Goal: Task Accomplishment & Management: Use online tool/utility

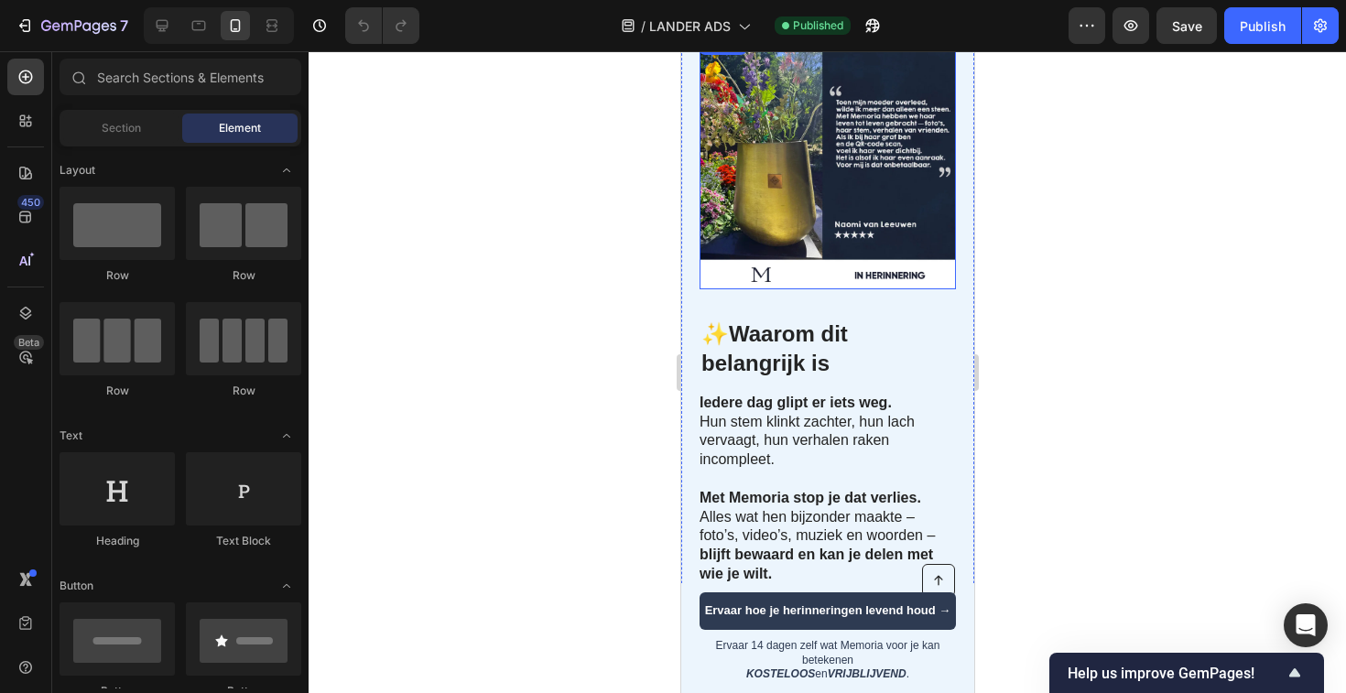
click at [787, 217] on img at bounding box center [827, 161] width 256 height 256
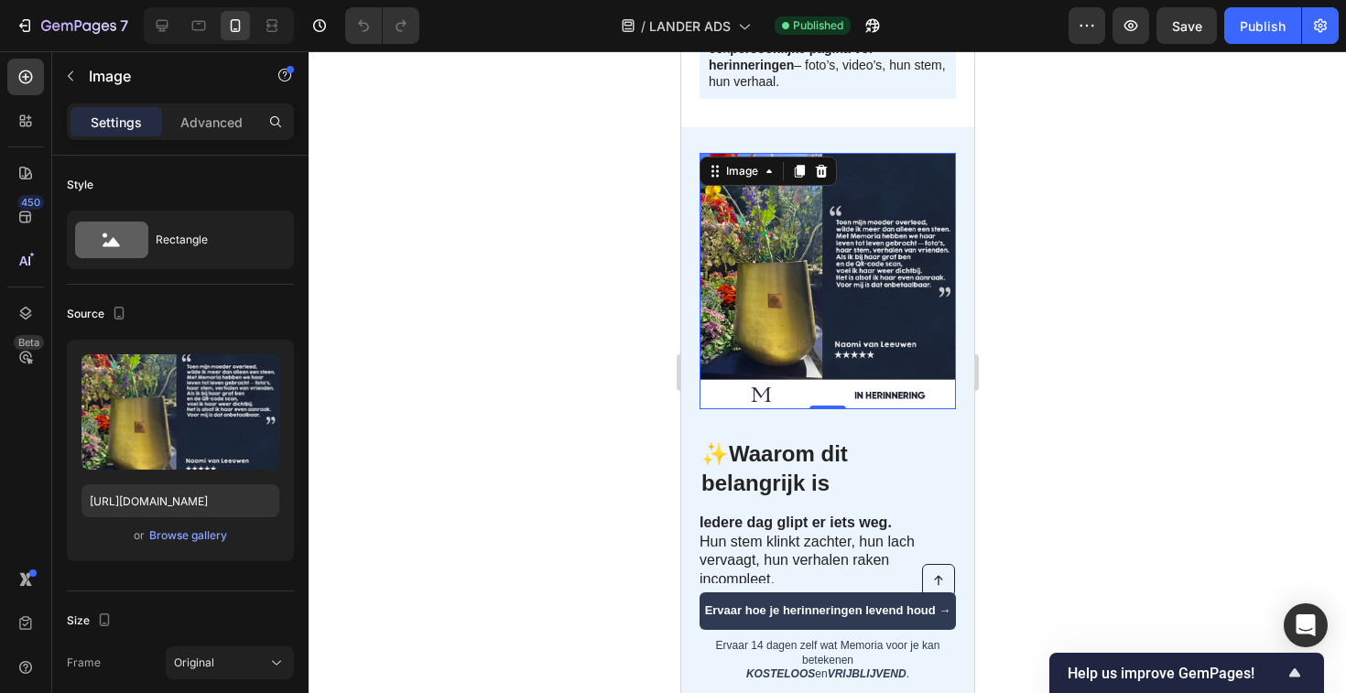
scroll to position [348, 0]
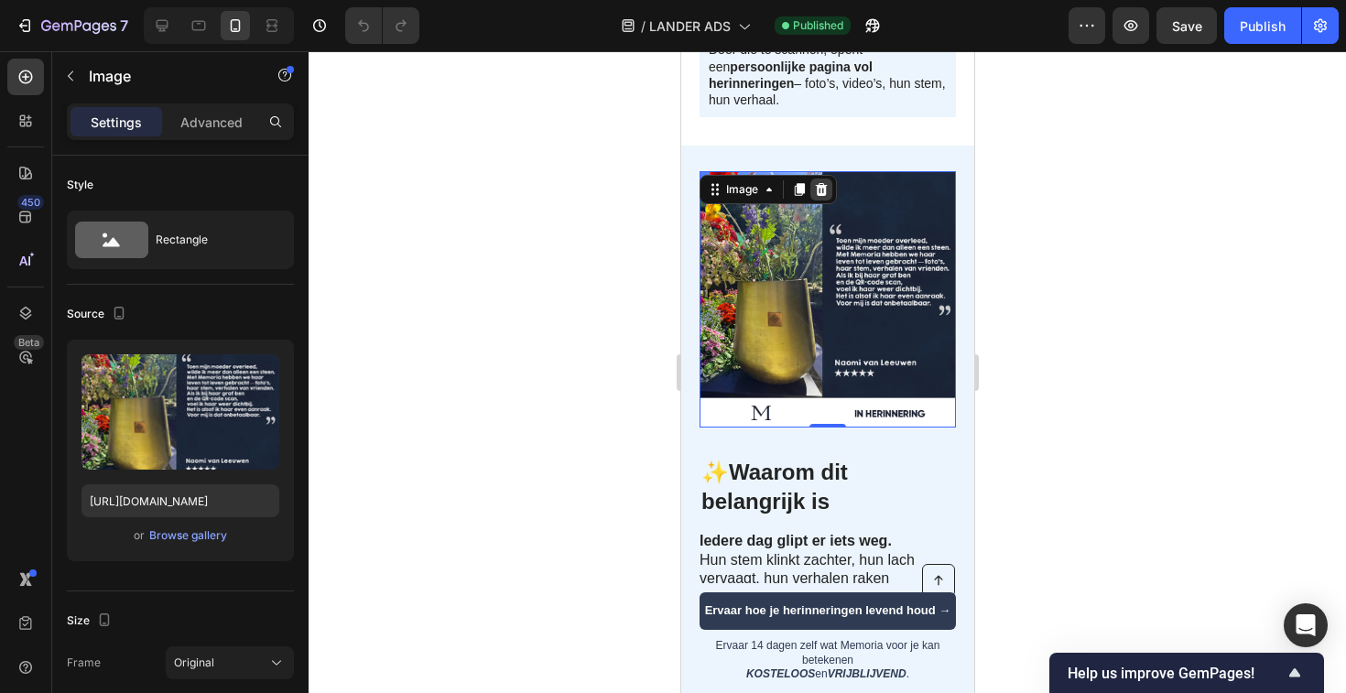
click at [821, 197] on icon at bounding box center [820, 189] width 15 height 15
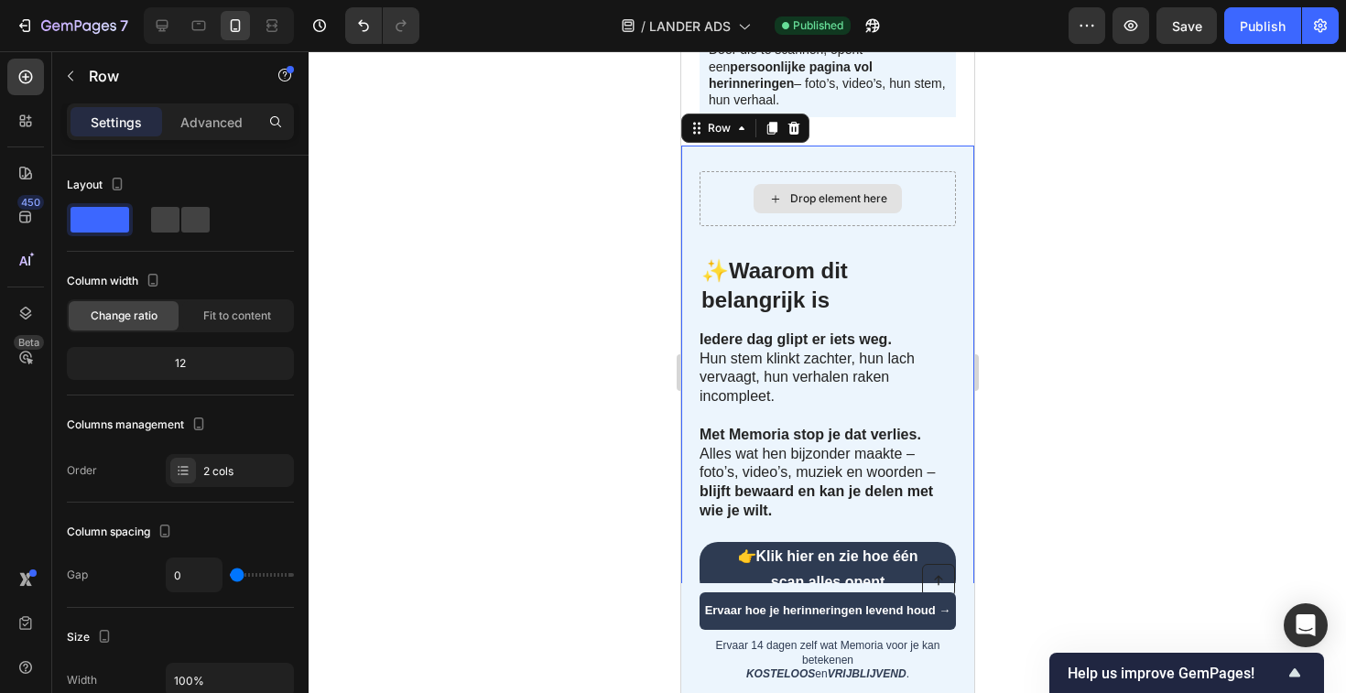
click at [708, 201] on div "Drop element here" at bounding box center [827, 198] width 256 height 55
click at [747, 307] on h2 "✨ Waarom dit belangrijk is" at bounding box center [827, 271] width 256 height 90
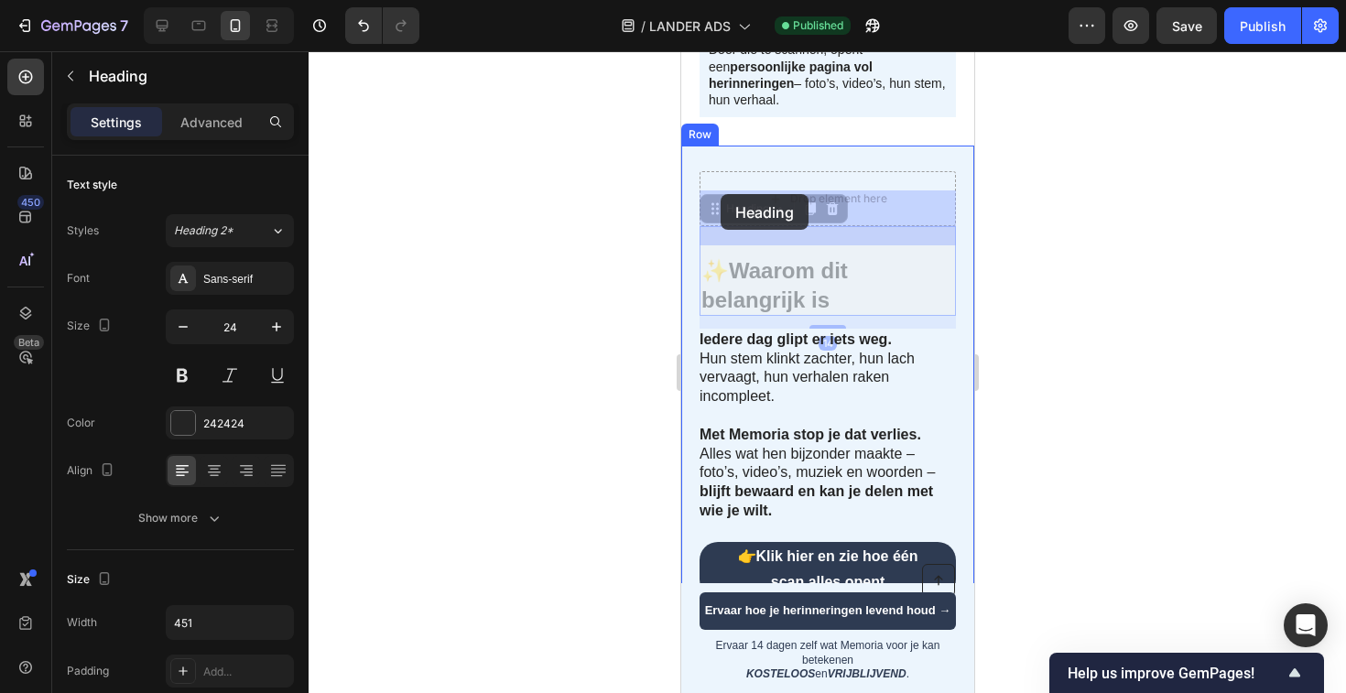
drag, startPoint x: 712, startPoint y: 231, endPoint x: 720, endPoint y: 194, distance: 37.4
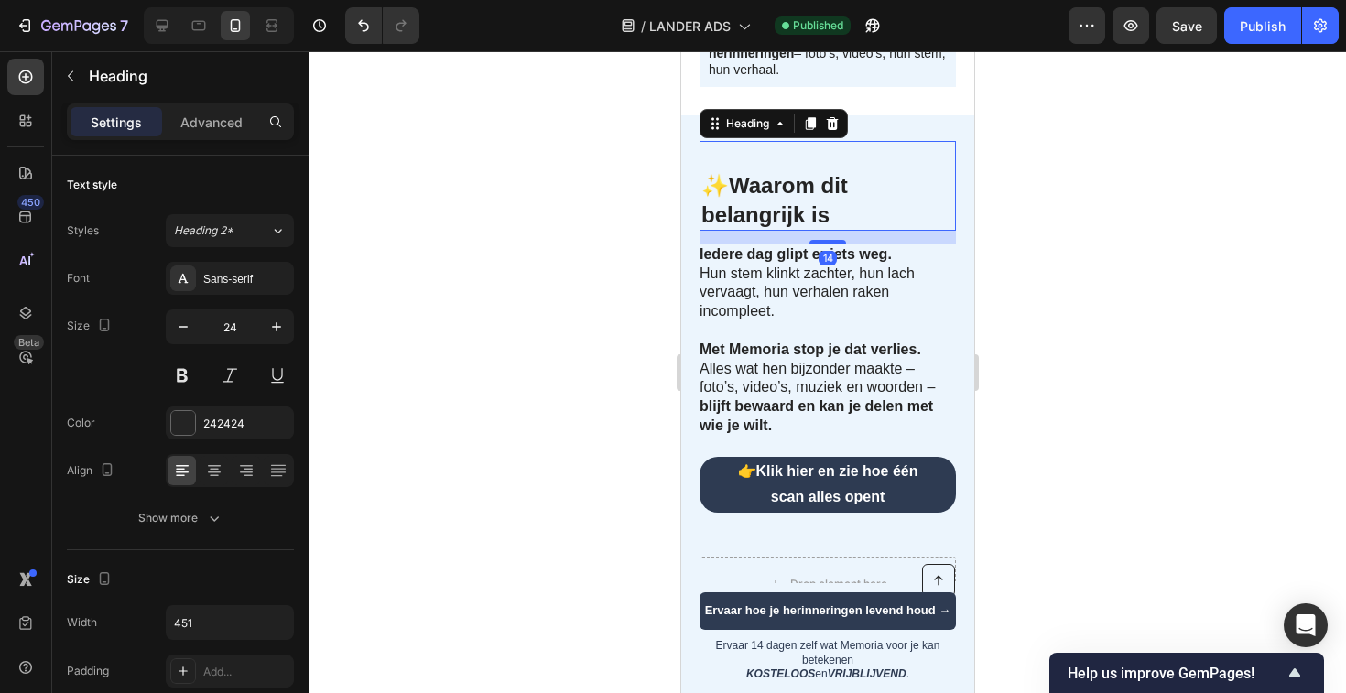
scroll to position [379, 0]
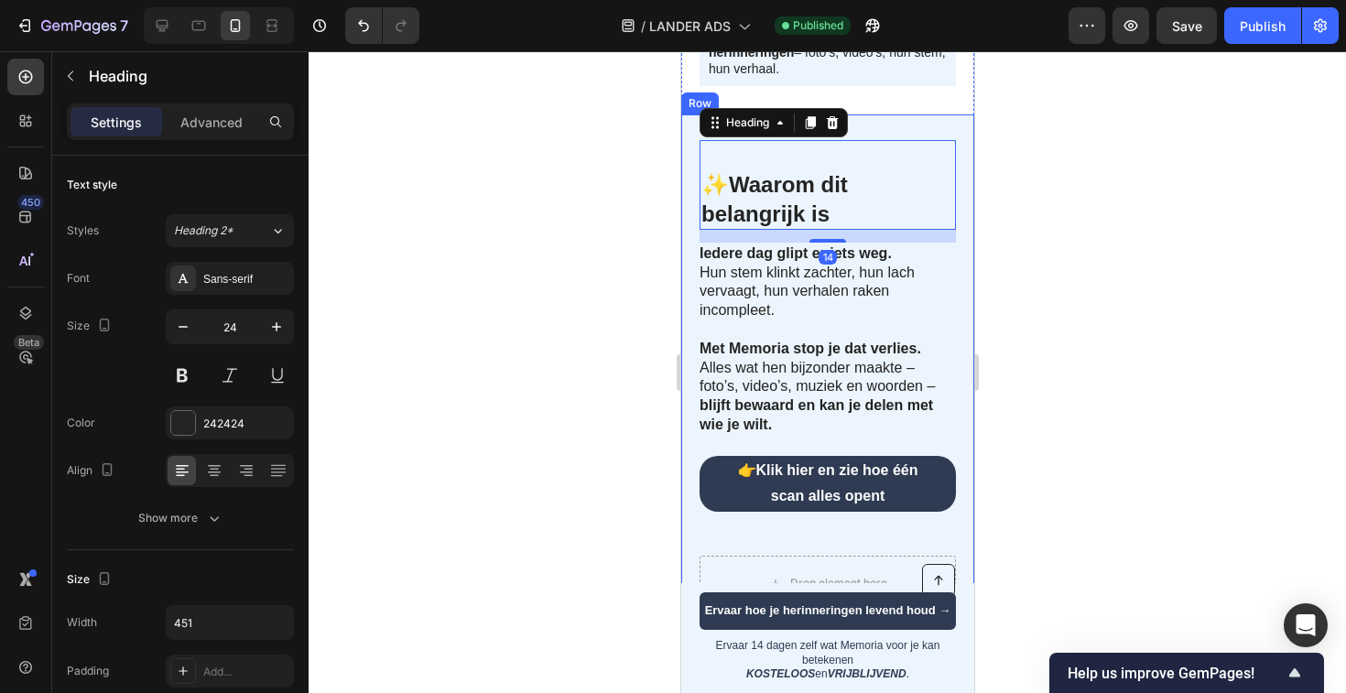
click at [565, 336] on div at bounding box center [827, 372] width 1037 height 642
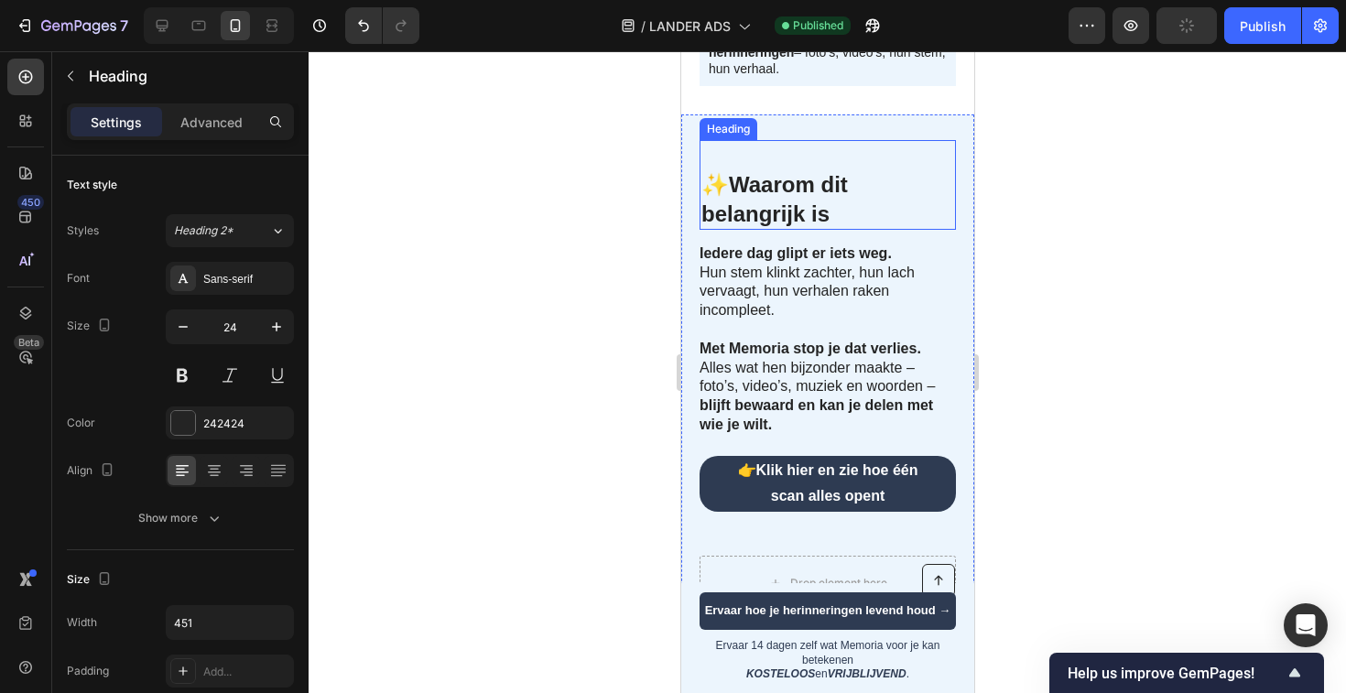
click at [764, 179] on h2 "✨ Waarom dit belangrijk is" at bounding box center [827, 185] width 256 height 90
click at [716, 180] on h2 "✨ Waarom dit belangrijk is" at bounding box center [827, 185] width 256 height 90
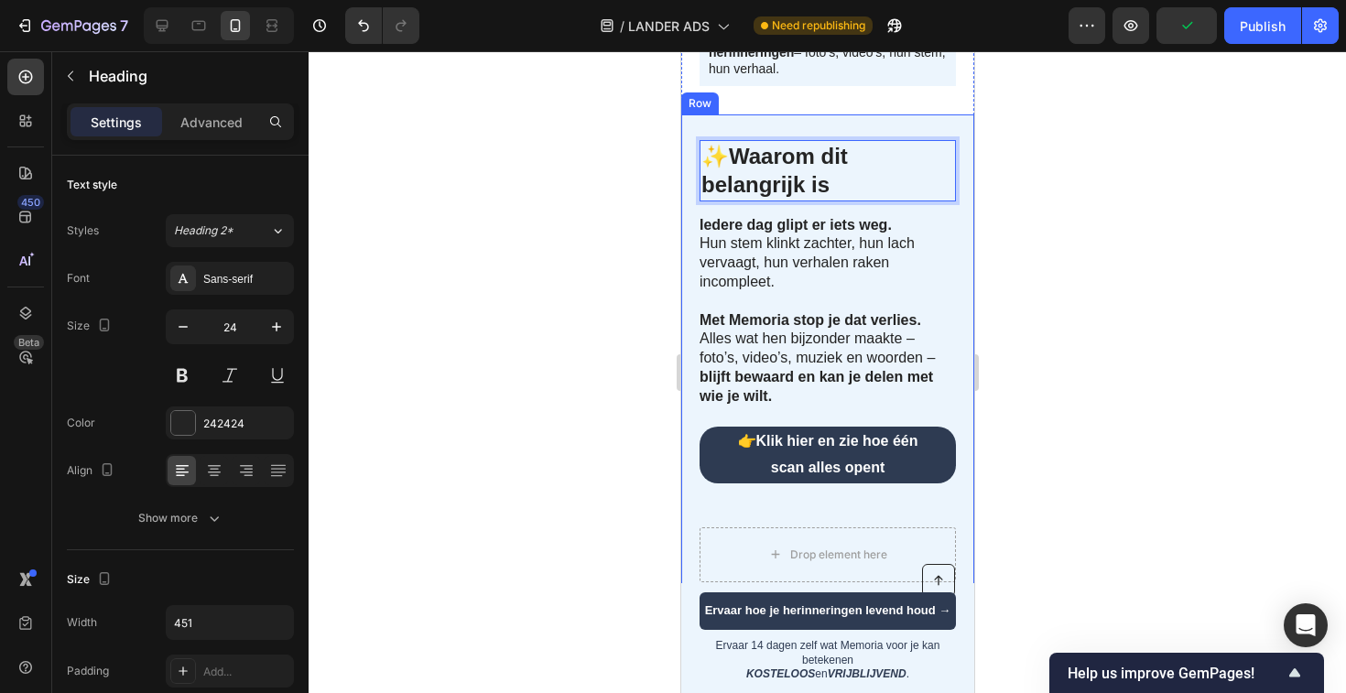
click at [507, 254] on div at bounding box center [827, 372] width 1037 height 642
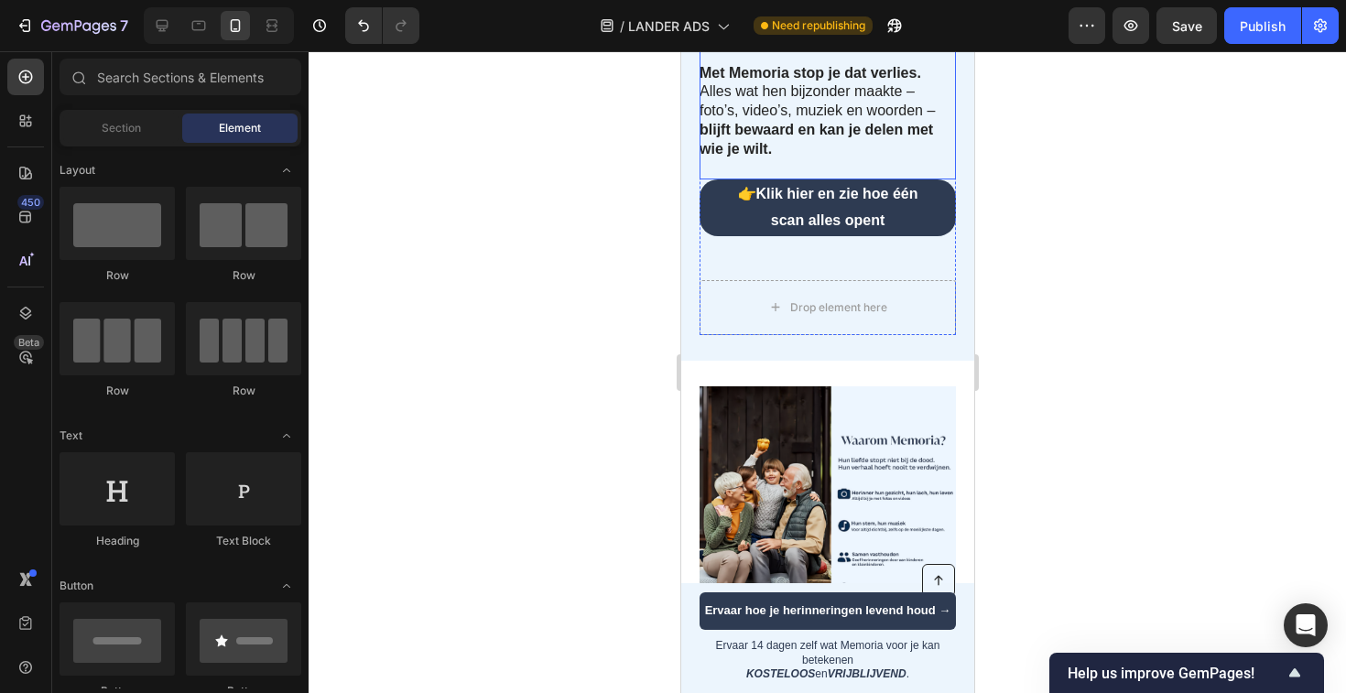
scroll to position [656, 0]
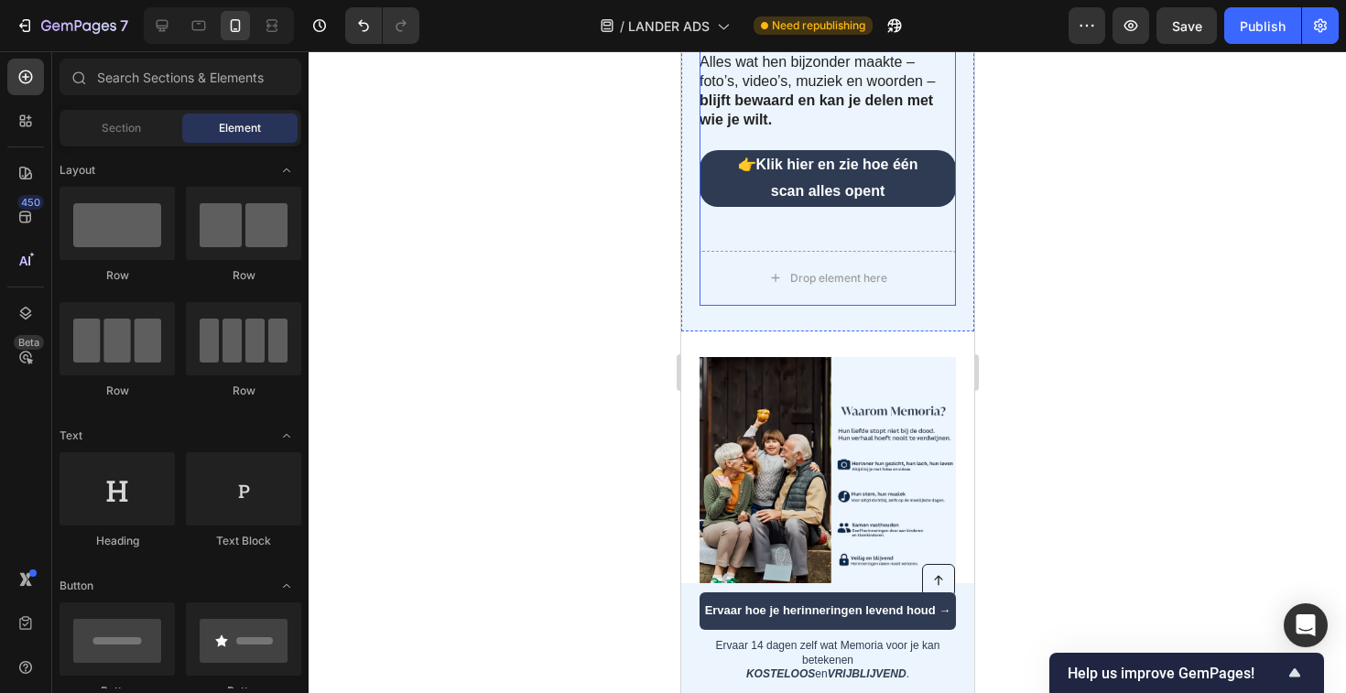
click at [812, 256] on div "Iedere dag glipt er iets weg. Hun stem klinkt zachter, hun lach vervaagt, hun v…" at bounding box center [827, 122] width 256 height 368
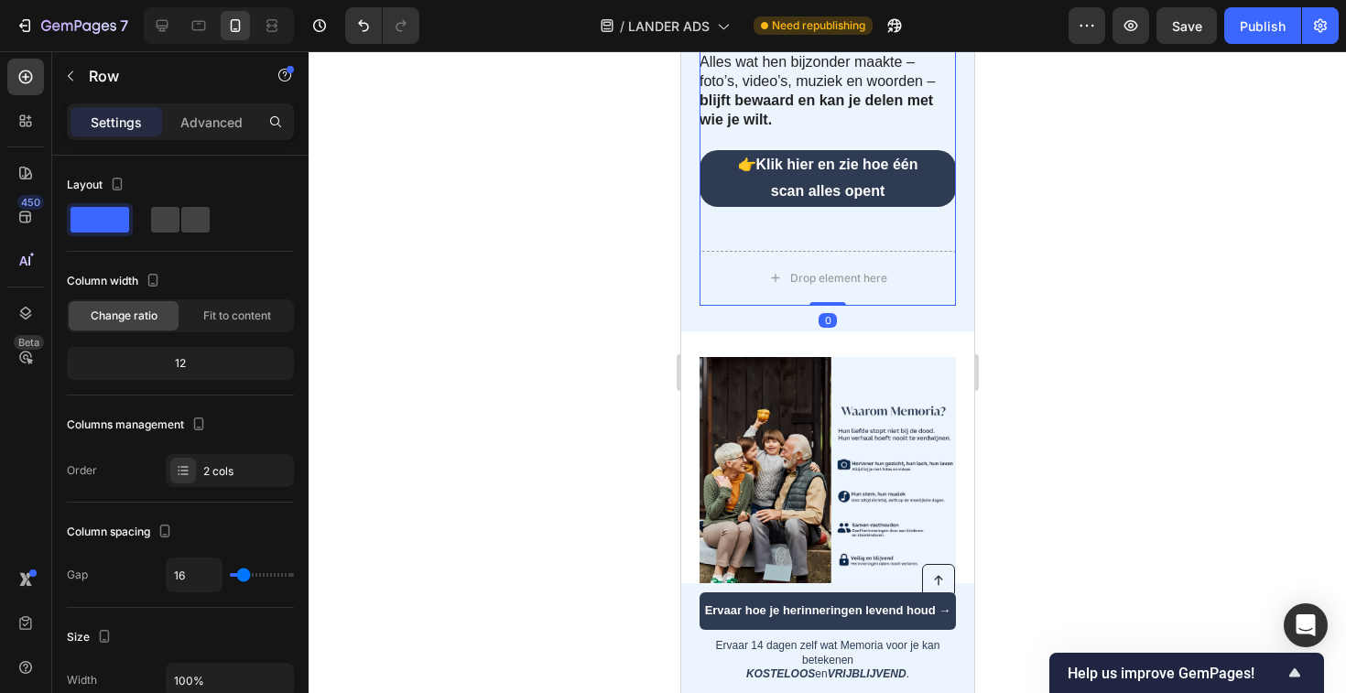
click at [782, 256] on div "Iedere dag glipt er iets weg. Hun stem klinkt zachter, hun lach vervaagt, hun v…" at bounding box center [827, 122] width 256 height 368
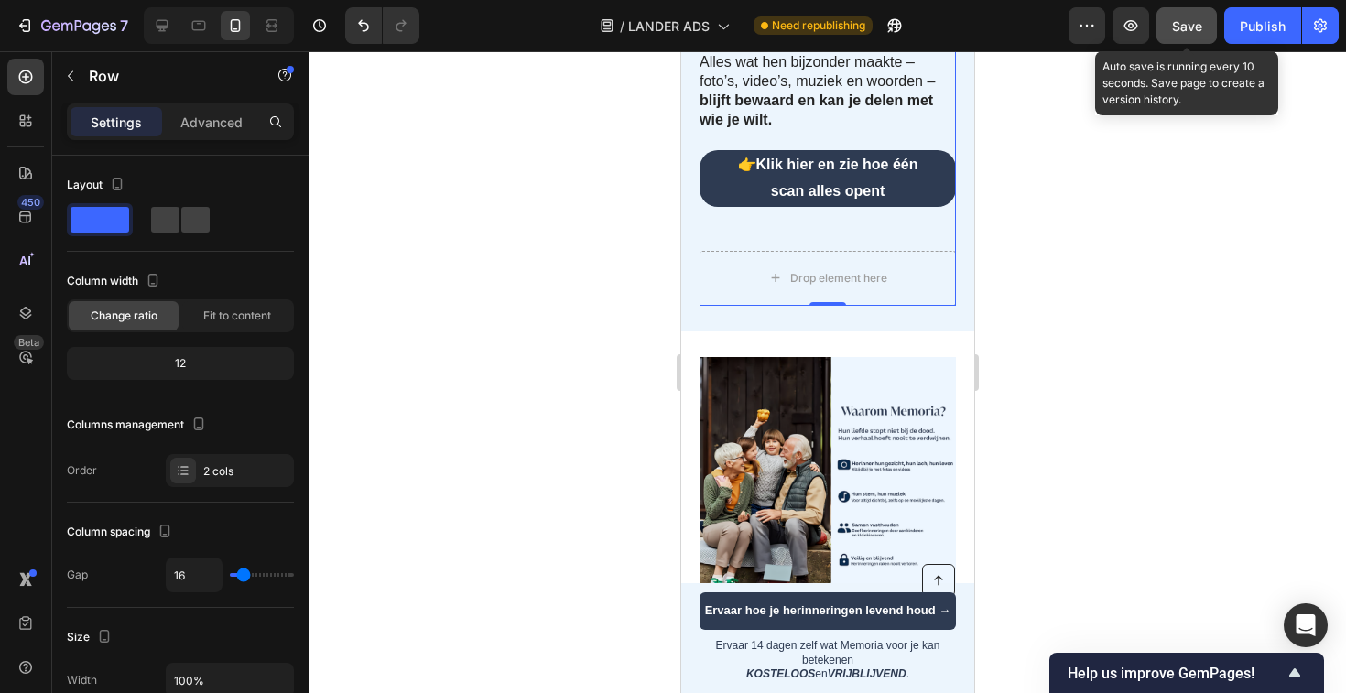
click at [1200, 27] on span "Save" at bounding box center [1187, 26] width 30 height 16
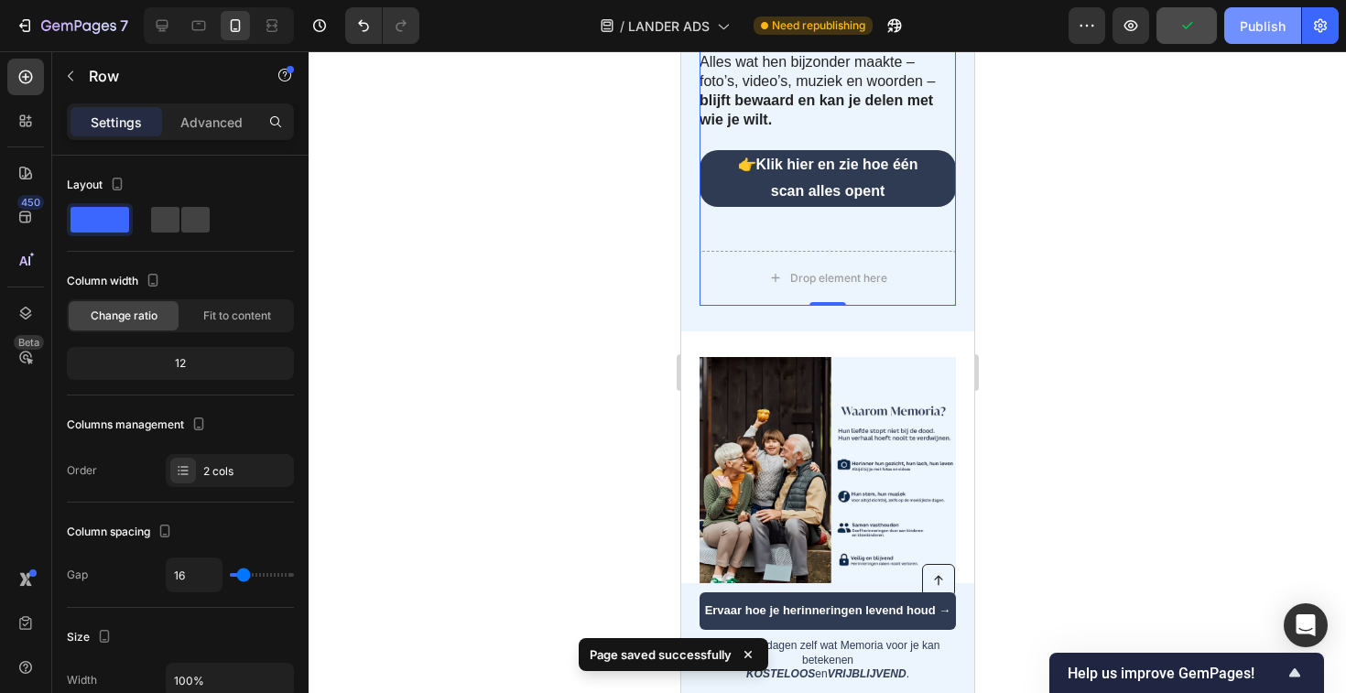
click at [1252, 27] on div "Publish" at bounding box center [1263, 25] width 46 height 19
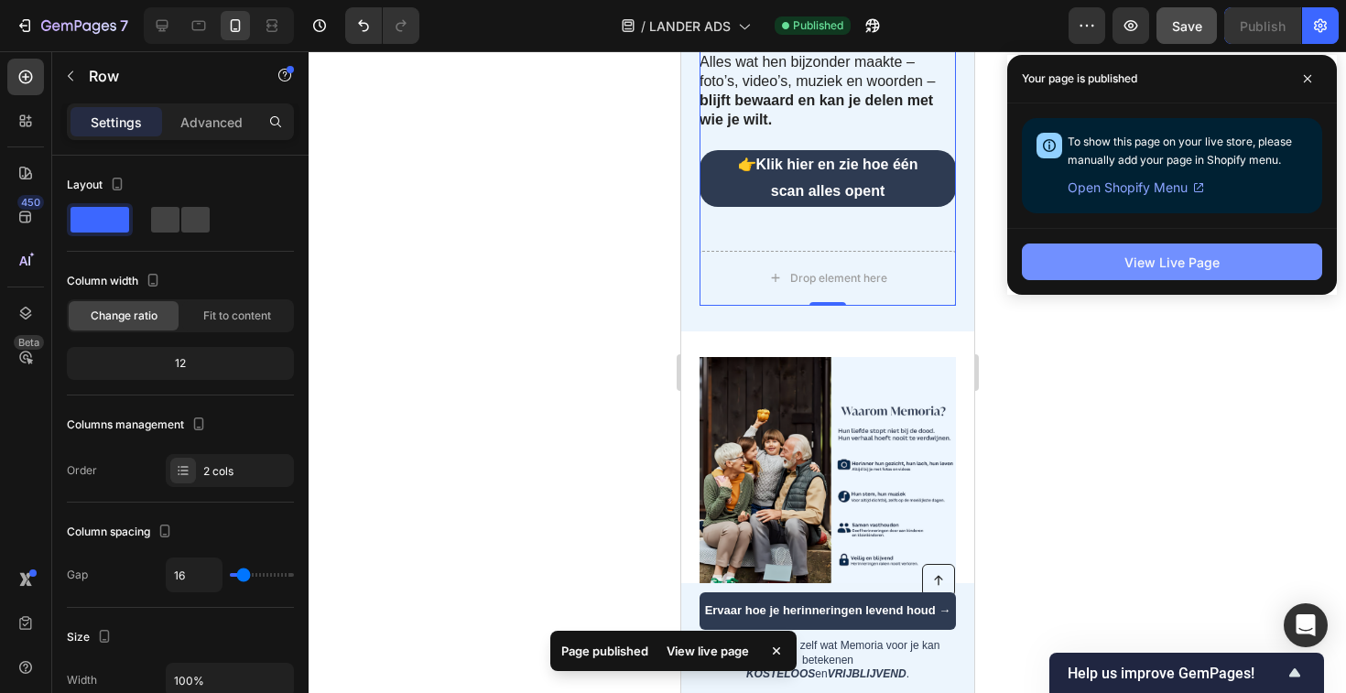
click at [1171, 261] on div "View Live Page" at bounding box center [1171, 262] width 95 height 19
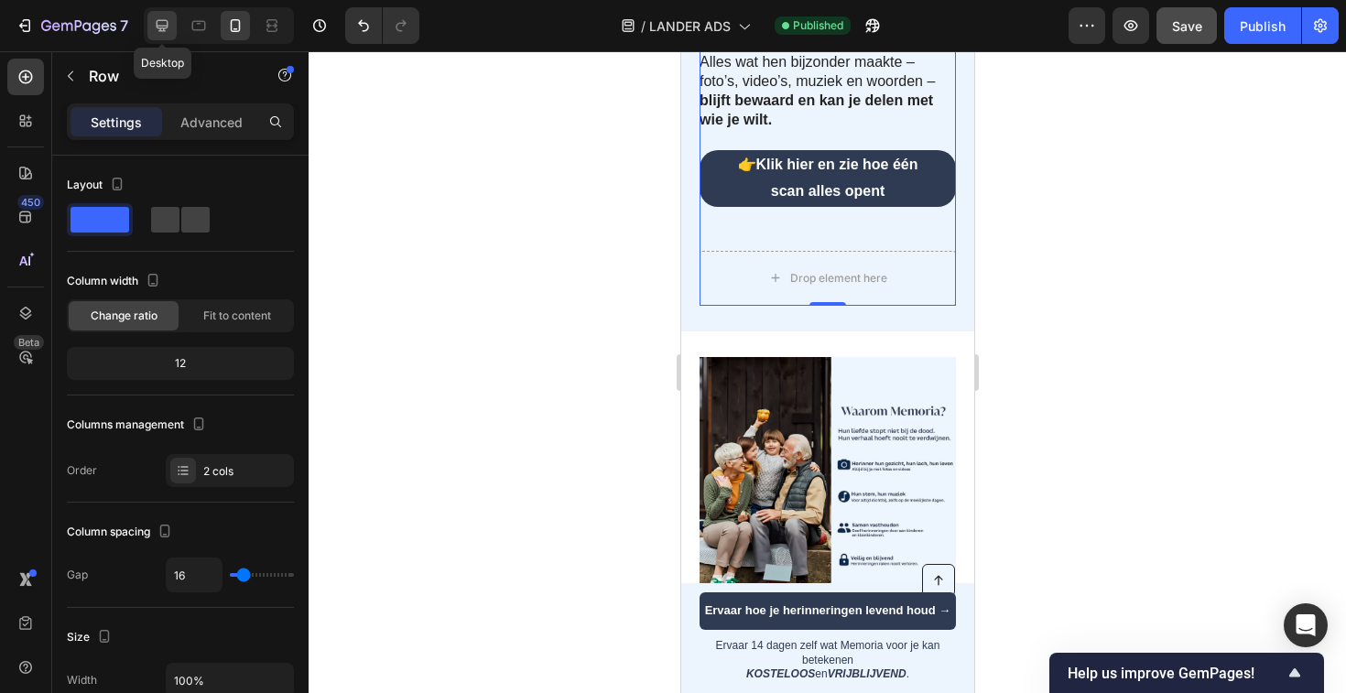
click at [169, 26] on icon at bounding box center [162, 25] width 18 height 18
type input "1200"
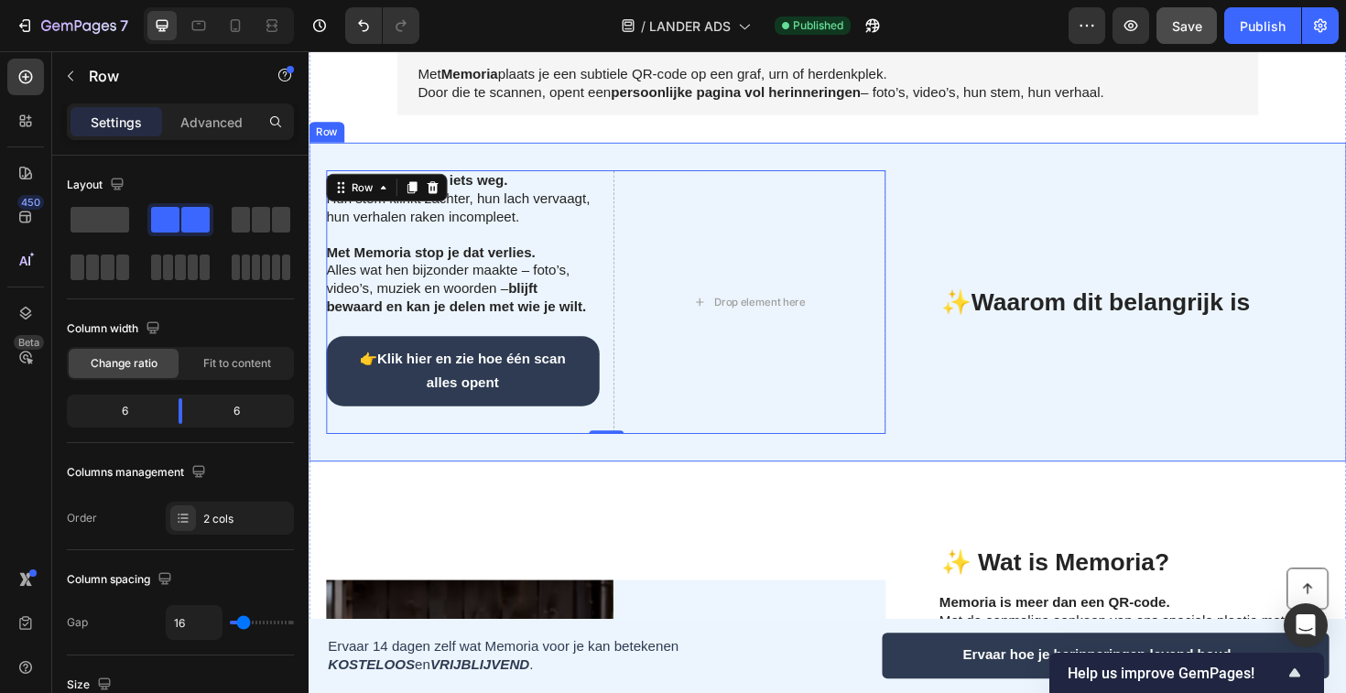
scroll to position [366, 0]
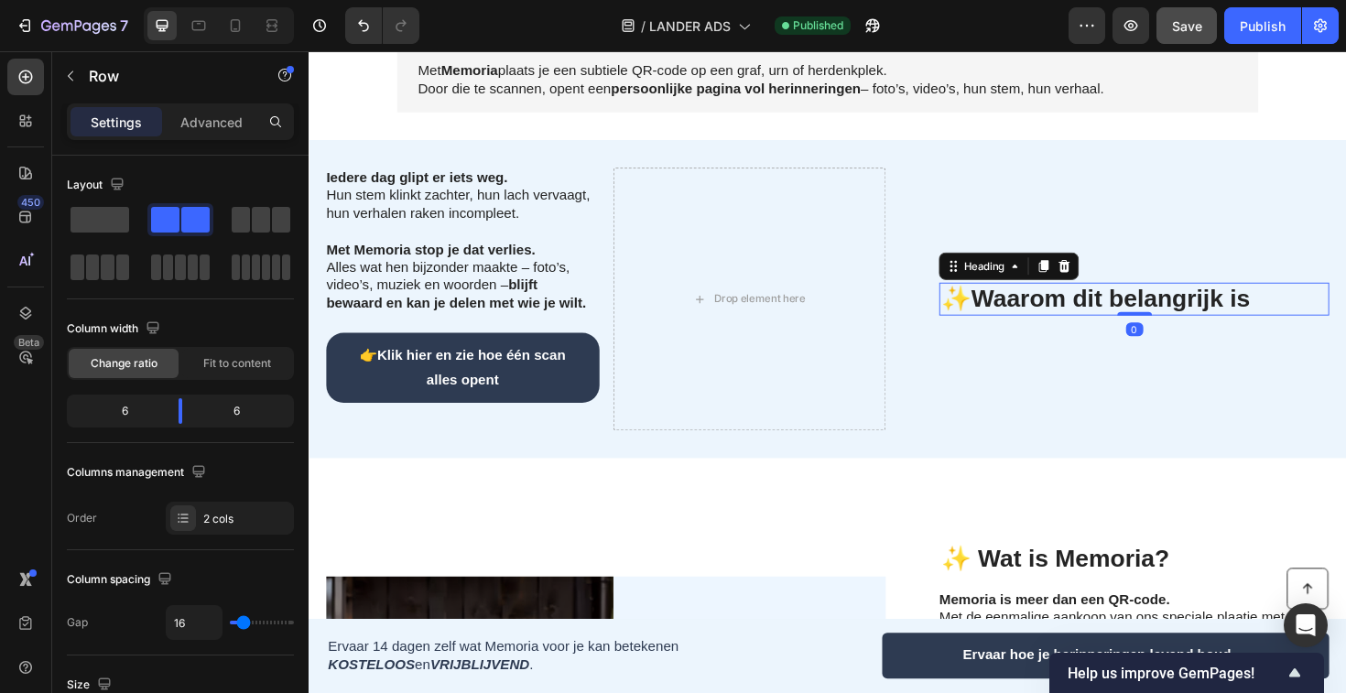
click at [1114, 319] on p "⁠⁠⁠⁠⁠⁠⁠ ✨ Waarom dit belangrijk is" at bounding box center [1182, 314] width 409 height 31
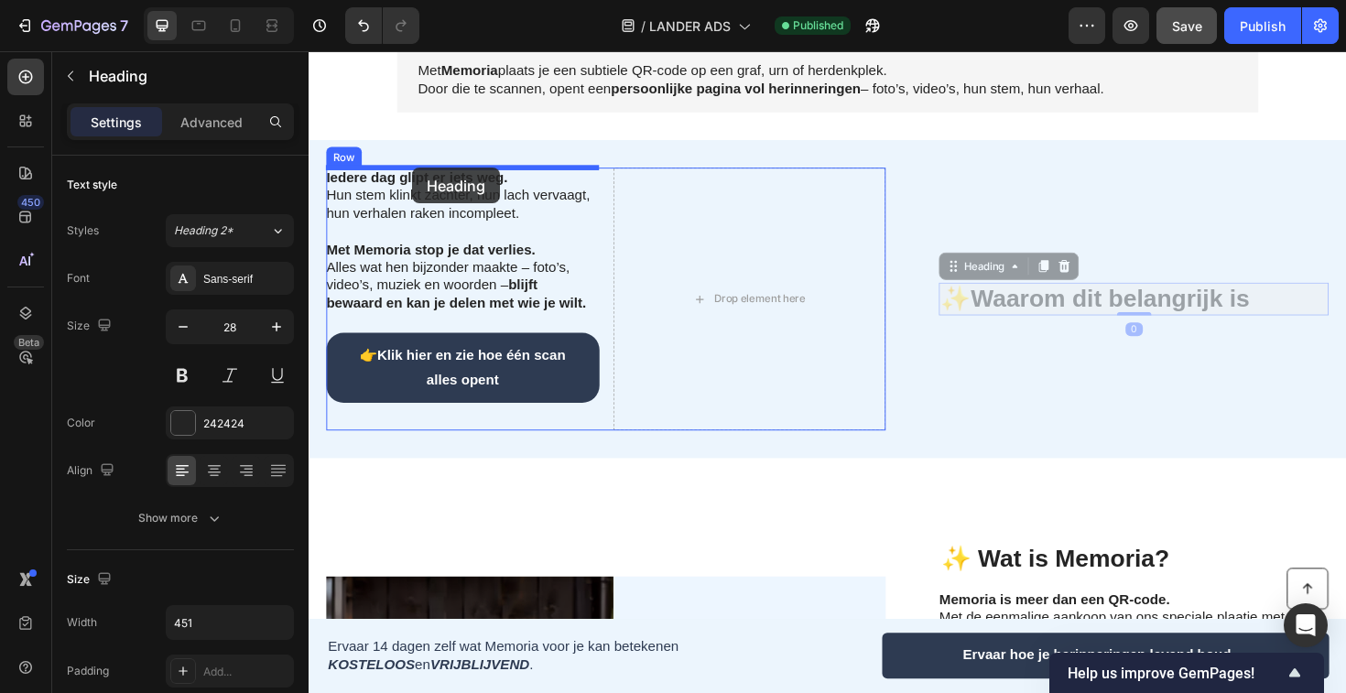
drag, startPoint x: 992, startPoint y: 280, endPoint x: 418, endPoint y: 175, distance: 582.8
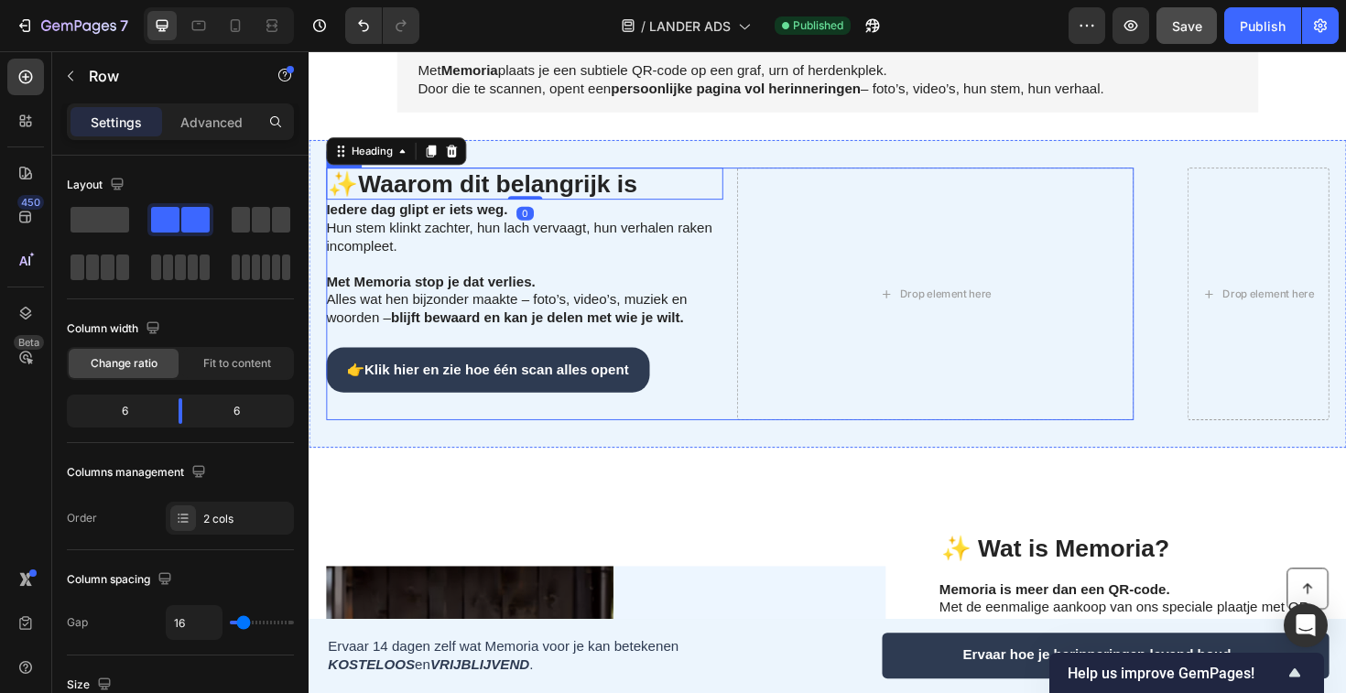
click at [752, 345] on div "✨ Waarom dit belangrijk is Heading 0 Iedere dag glipt er iets weg. Hun stem kli…" at bounding box center [754, 309] width 855 height 268
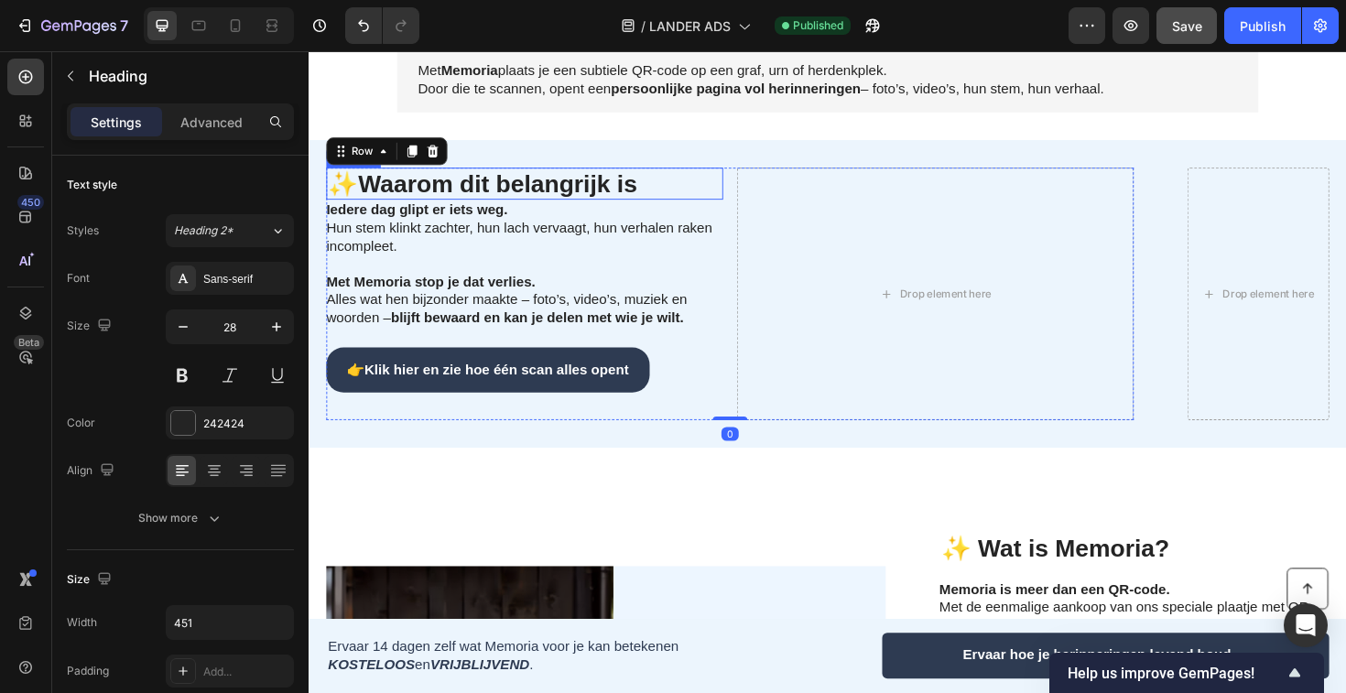
click at [655, 187] on h2 "✨ Waarom dit belangrijk is" at bounding box center [533, 192] width 413 height 35
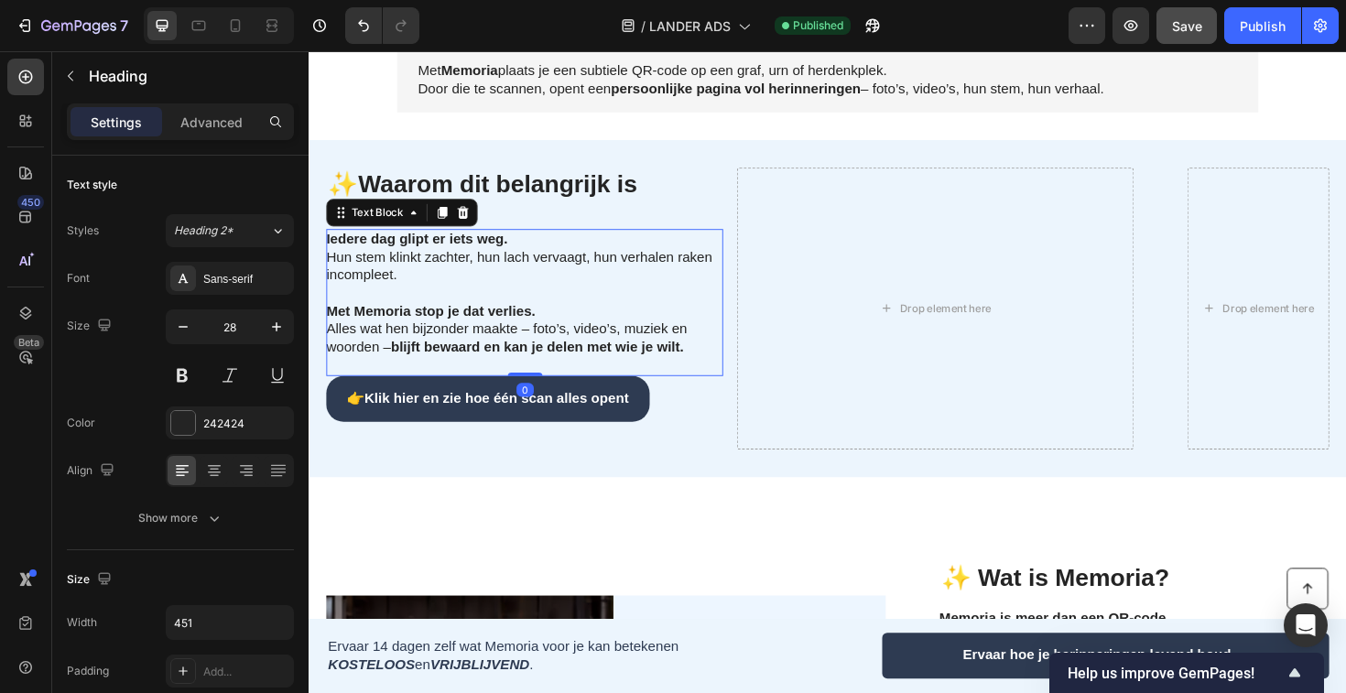
click at [631, 372] on strong "blijft bewaard en kan je delen met wie je wilt." at bounding box center [551, 365] width 310 height 16
click at [230, 14] on div at bounding box center [235, 25] width 29 height 29
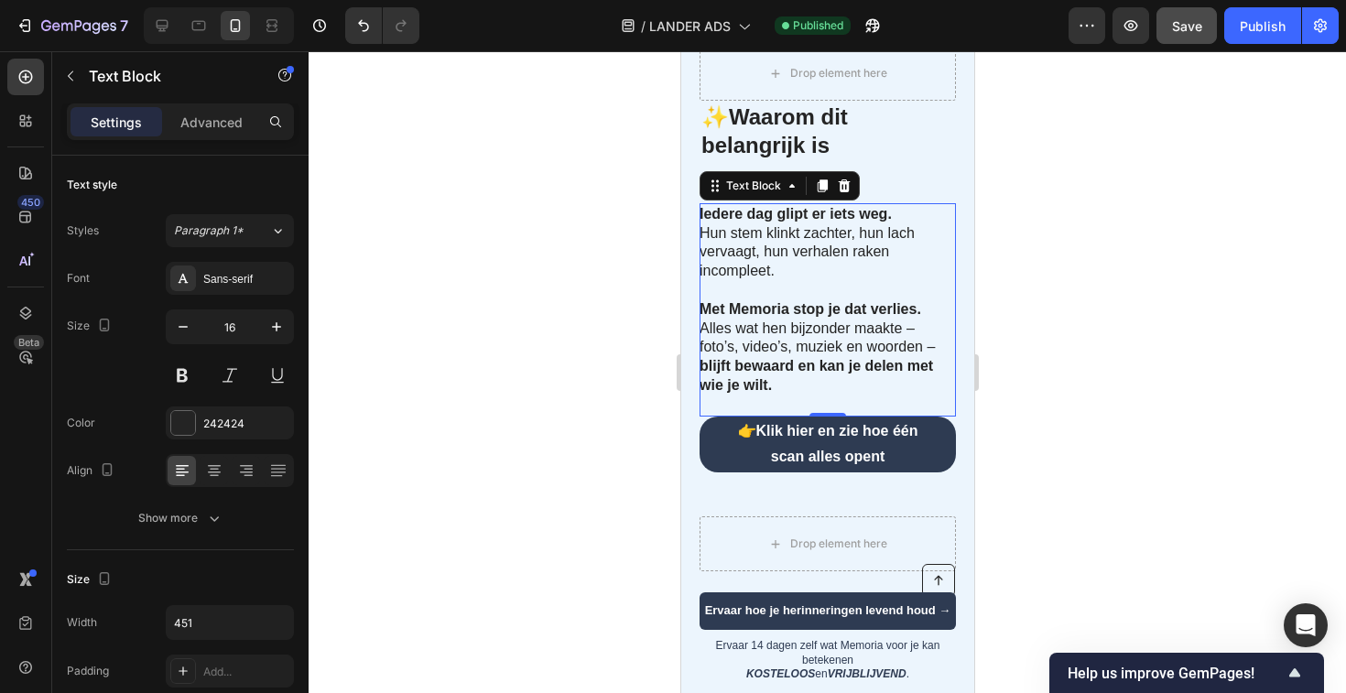
scroll to position [420, 0]
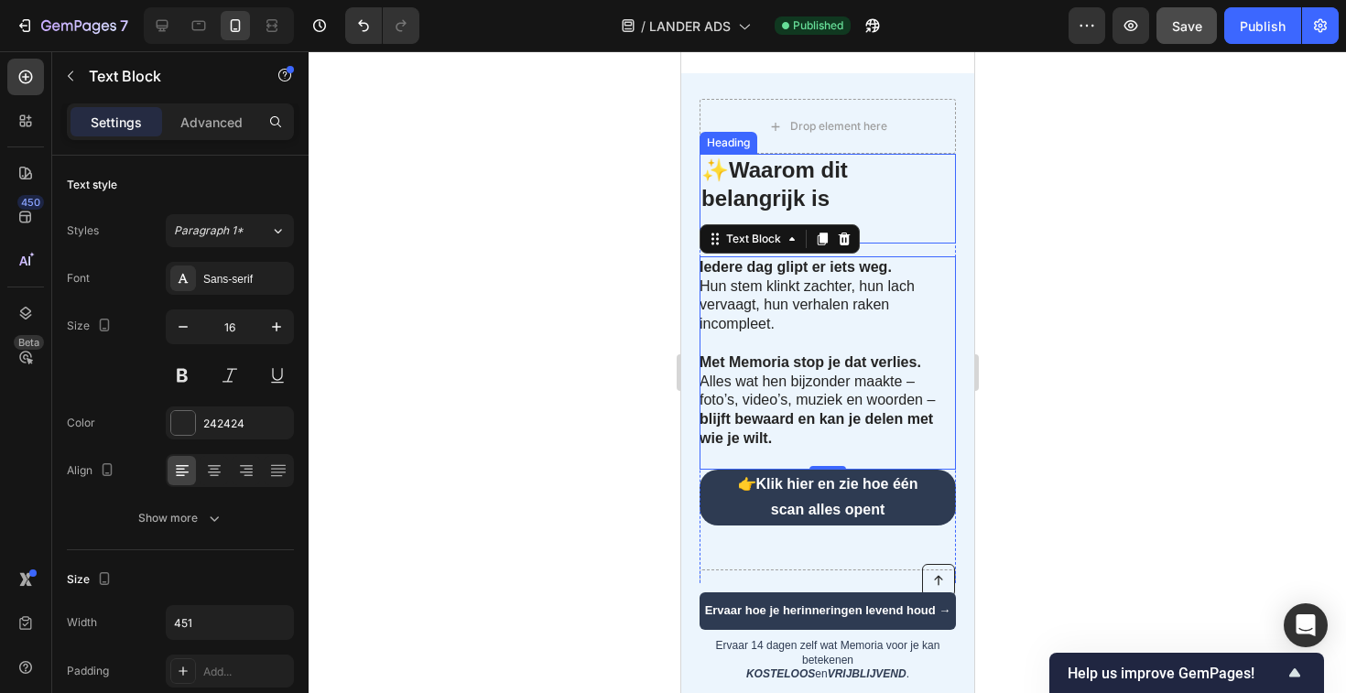
click at [1088, 331] on div at bounding box center [827, 372] width 1037 height 642
click at [716, 256] on div "Text Block" at bounding box center [734, 245] width 70 height 22
click at [718, 240] on p "⁠⁠⁠⁠⁠⁠⁠ ✨ Waarom dit belangrijk is" at bounding box center [827, 199] width 253 height 86
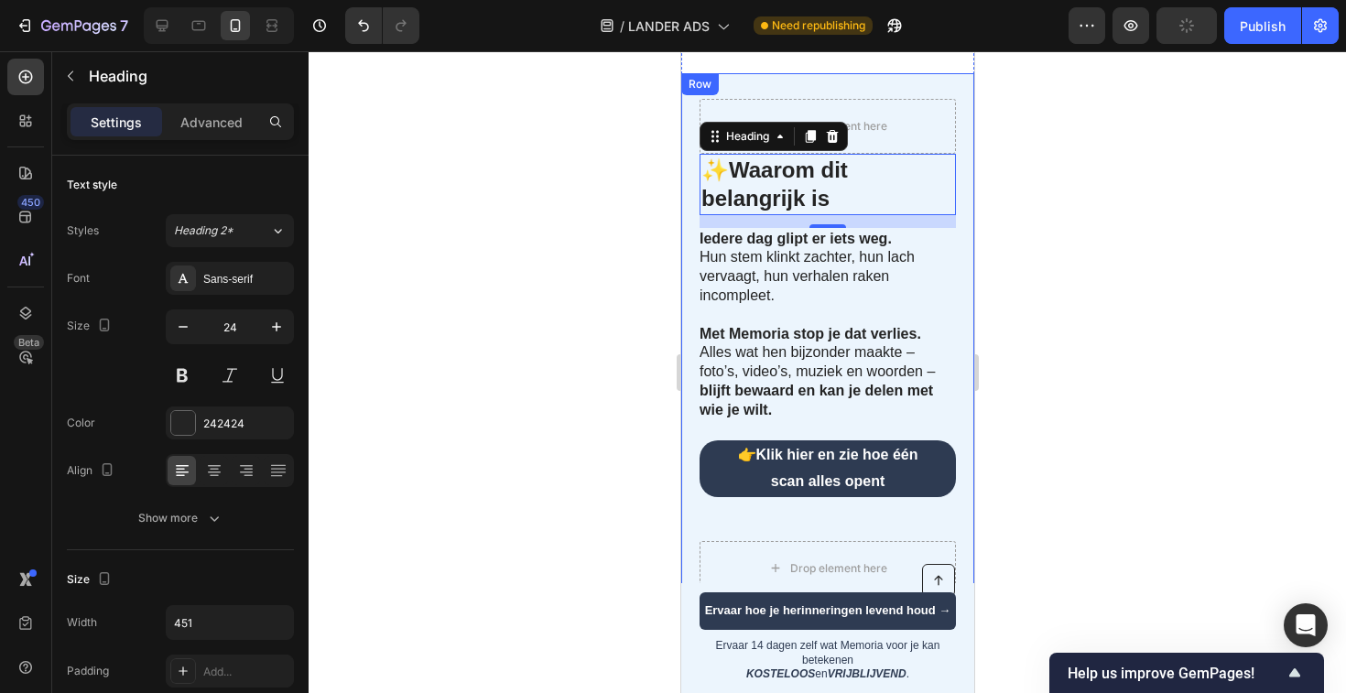
click at [560, 257] on div at bounding box center [827, 372] width 1037 height 642
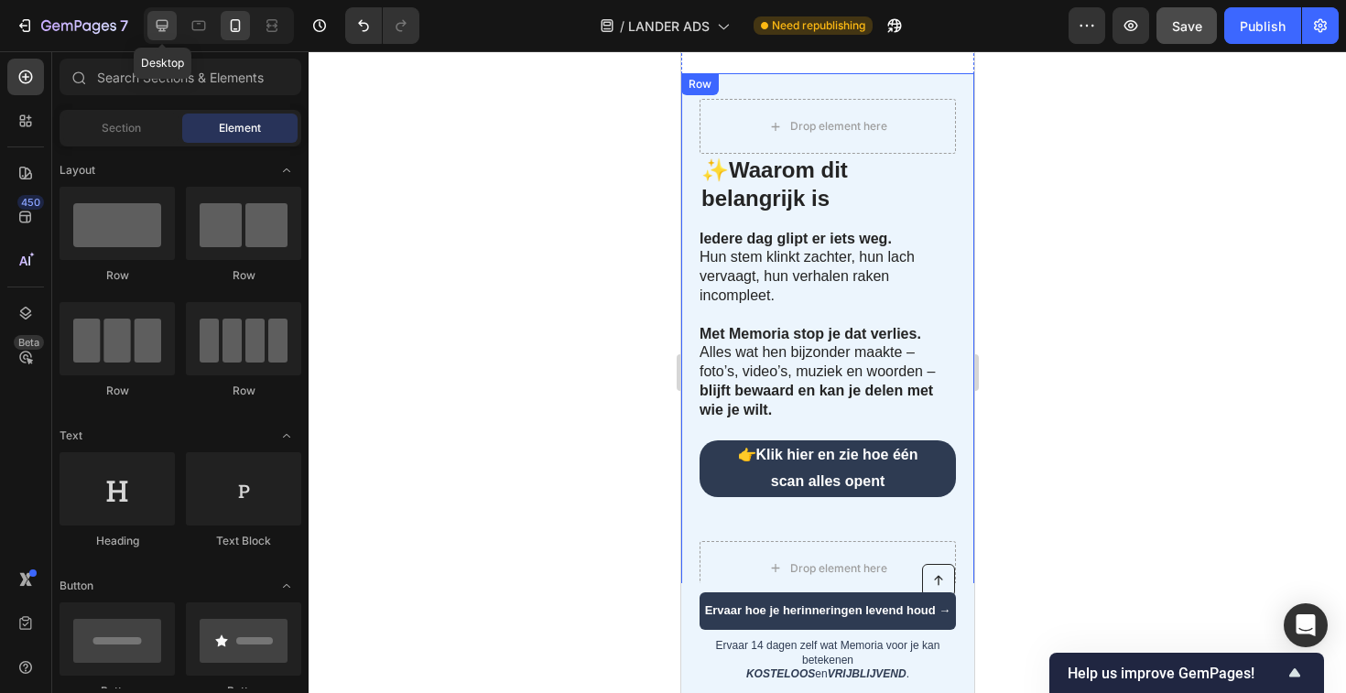
click at [150, 26] on div at bounding box center [161, 25] width 29 height 29
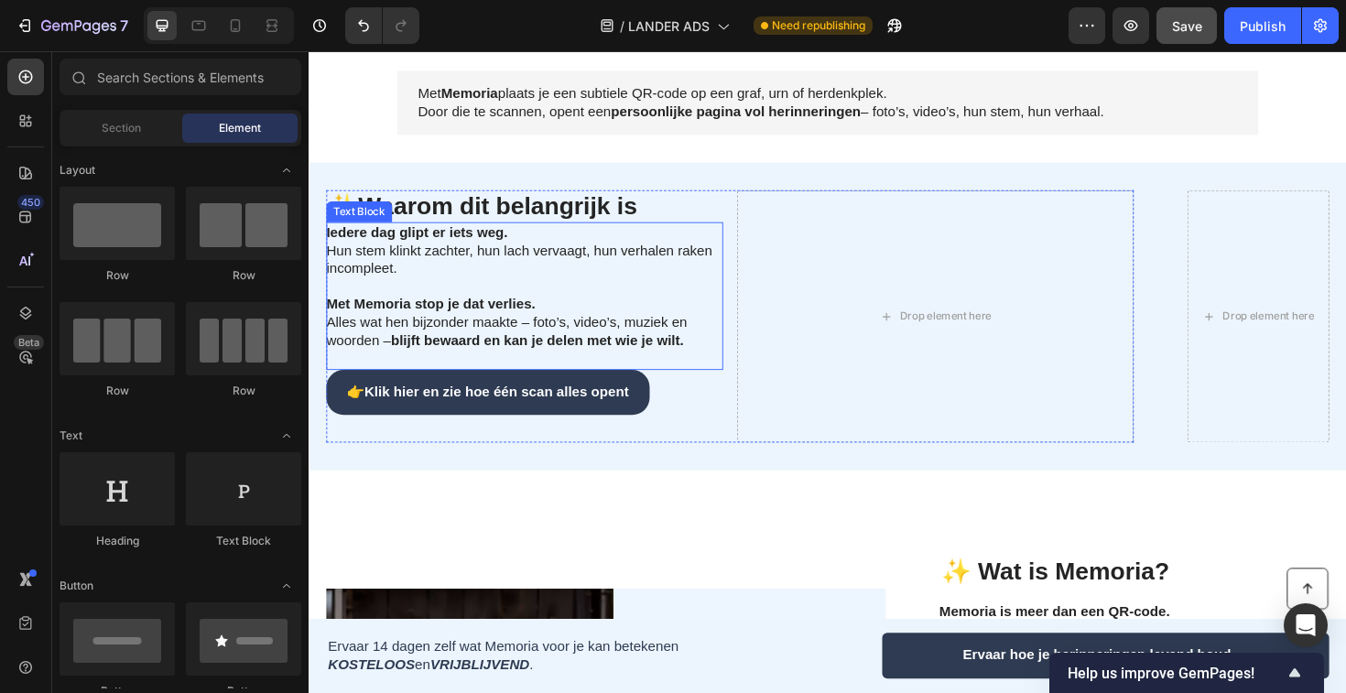
scroll to position [304, 0]
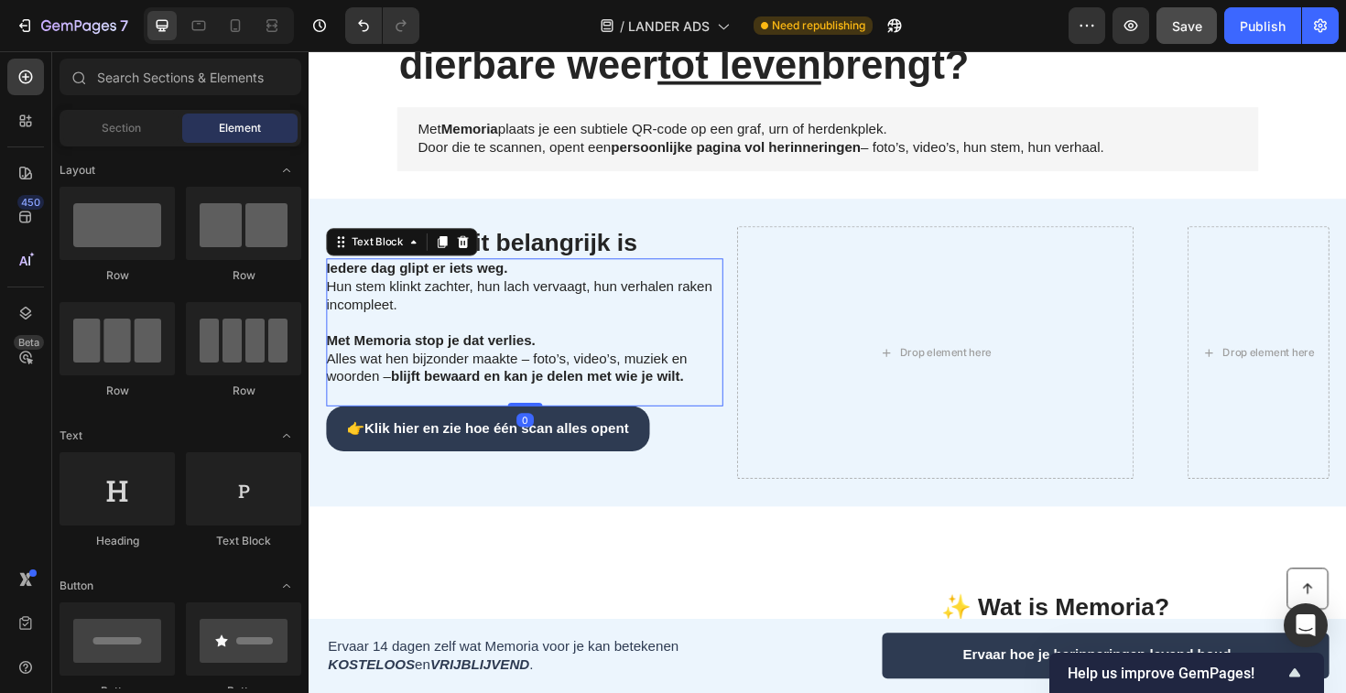
click at [373, 319] on p "Iedere dag glipt er iets weg. Hun stem klinkt zachter, hun lach vervaagt, hun v…" at bounding box center [532, 301] width 411 height 57
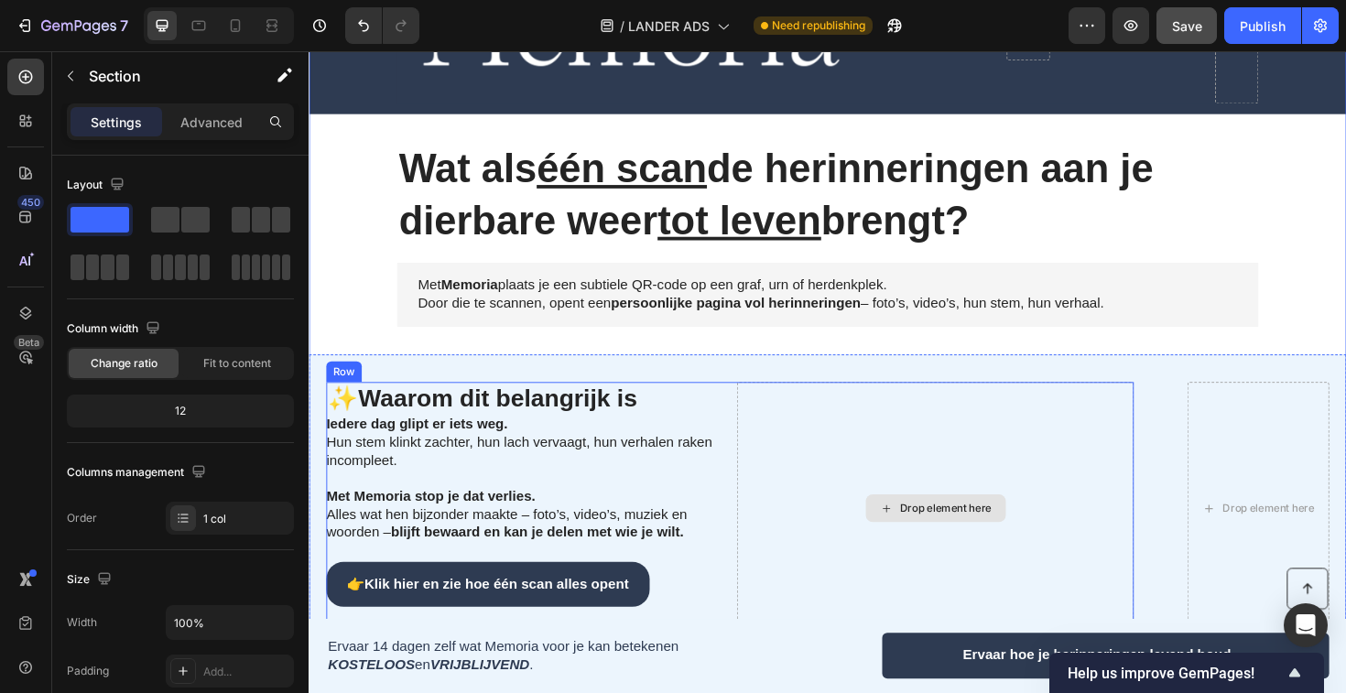
scroll to position [0, 0]
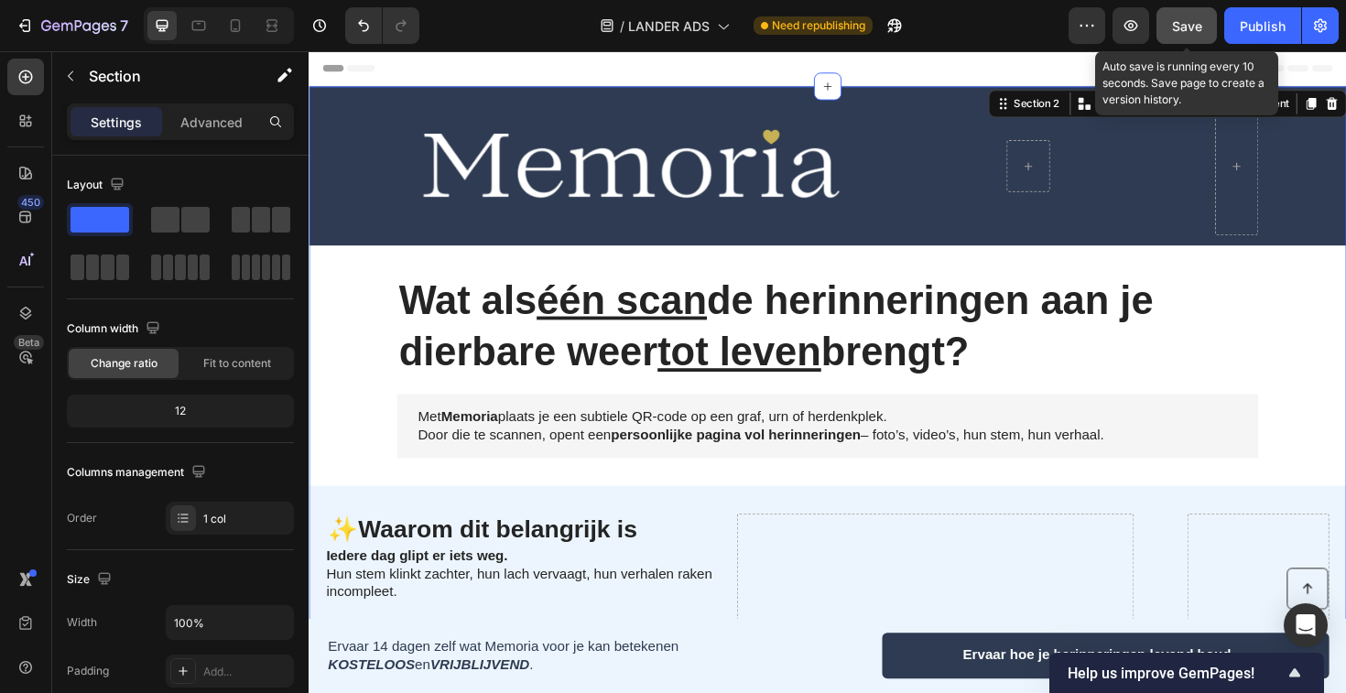
click at [1196, 27] on span "Save" at bounding box center [1187, 26] width 30 height 16
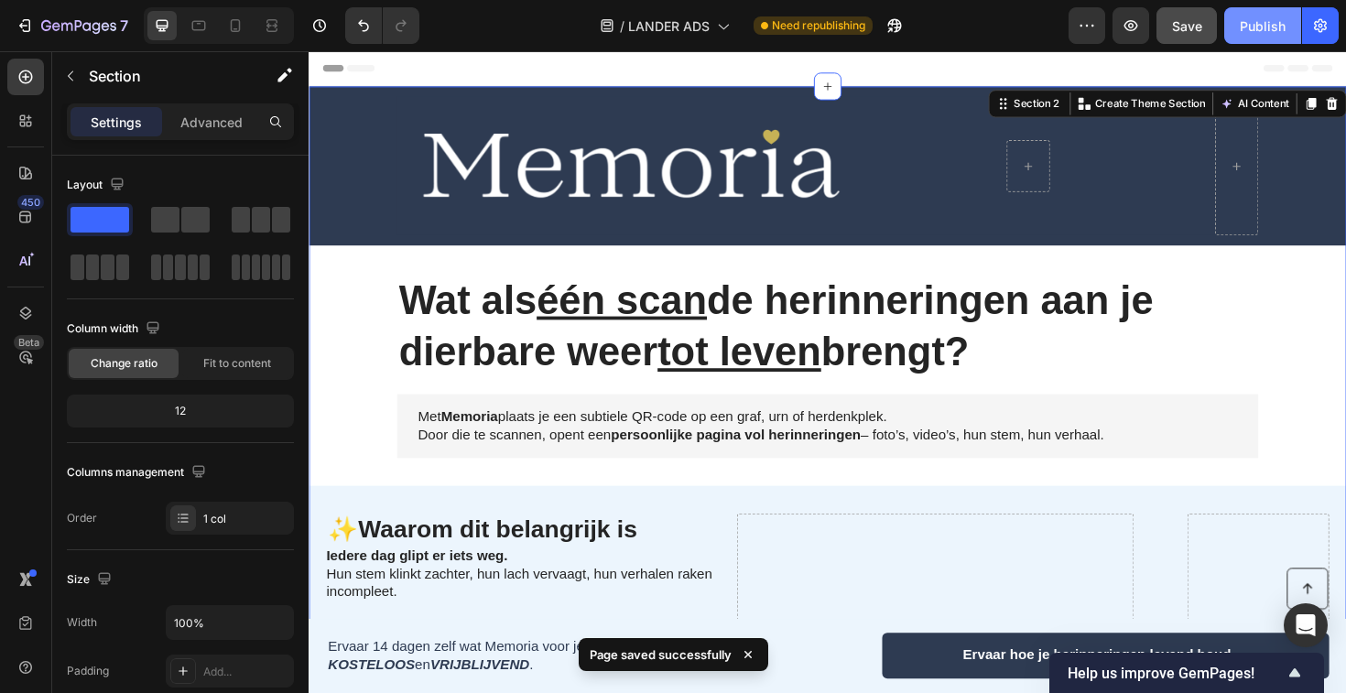
click at [1271, 28] on div "Publish" at bounding box center [1263, 25] width 46 height 19
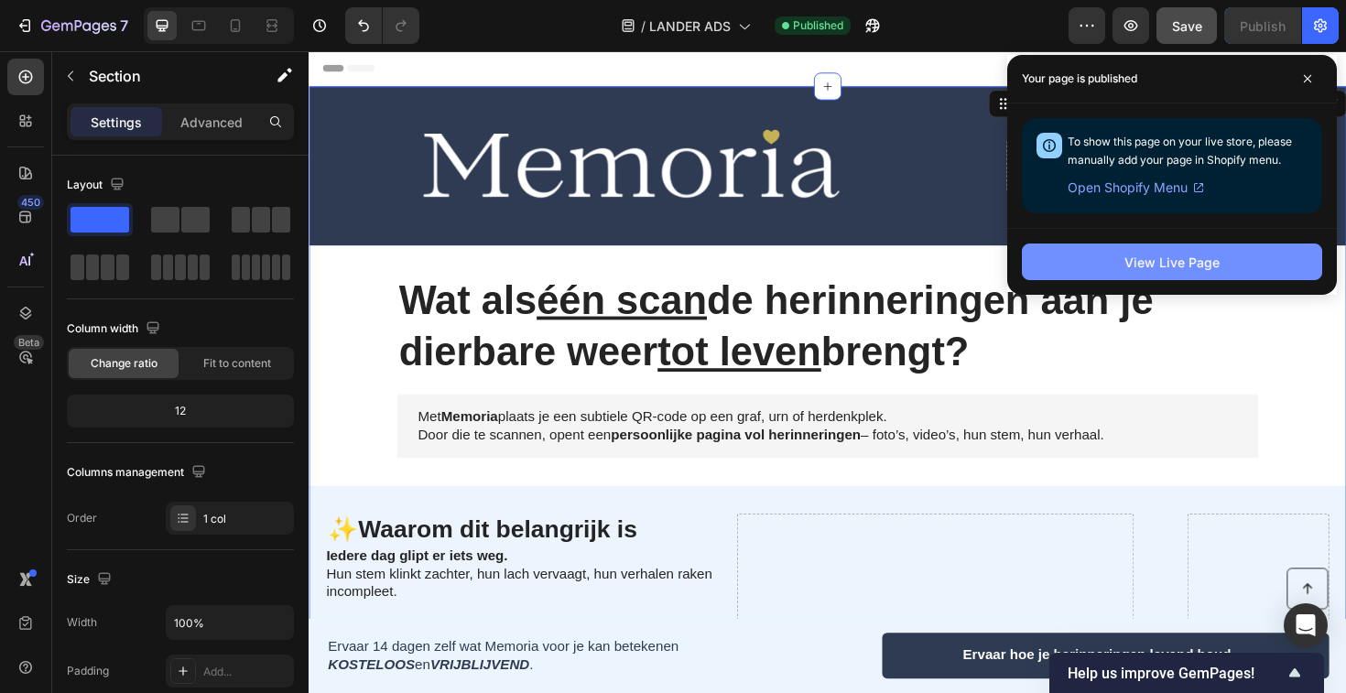
click at [1191, 246] on button "View Live Page" at bounding box center [1172, 262] width 300 height 37
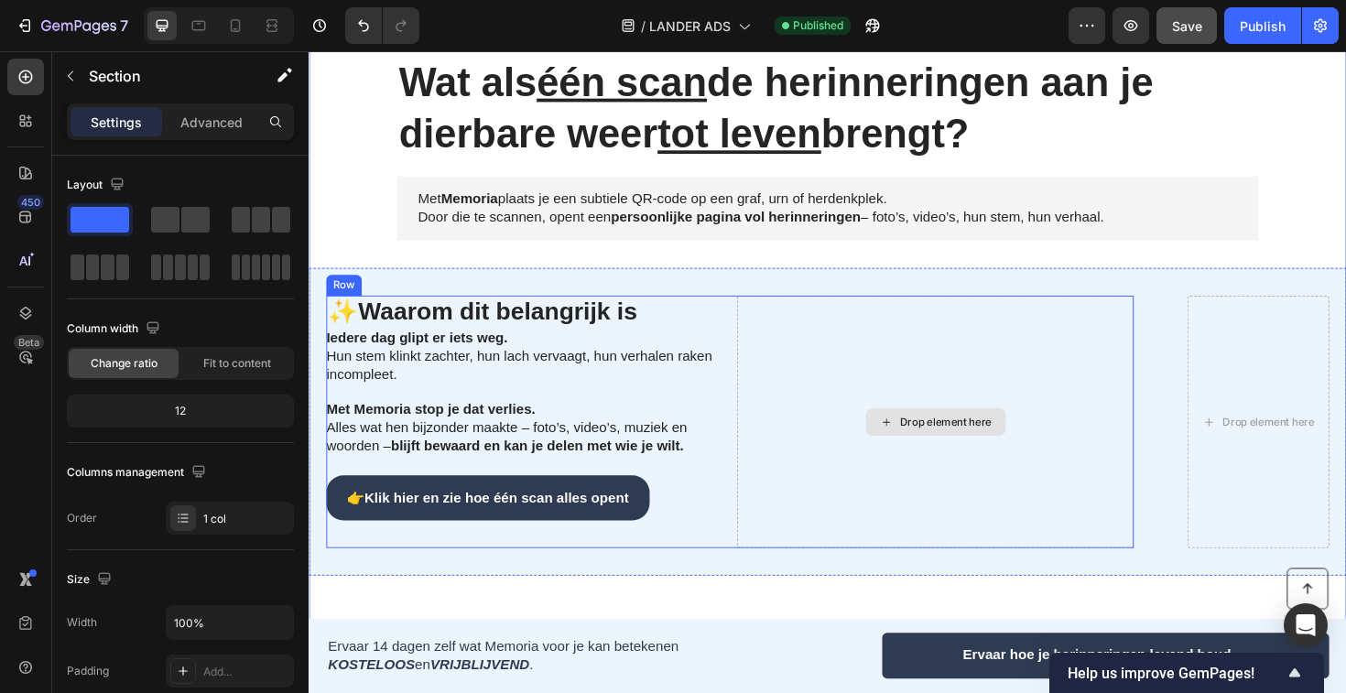
scroll to position [138, 0]
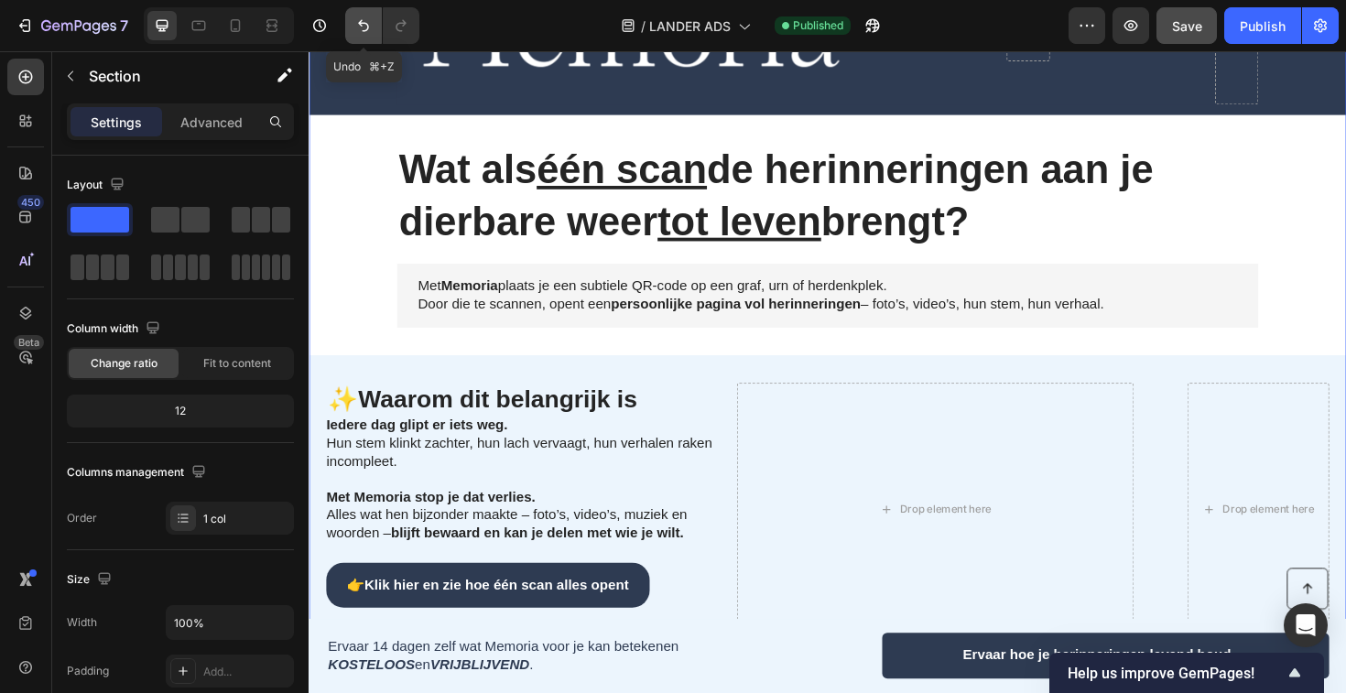
click at [358, 29] on icon "Undo/Redo" at bounding box center [363, 25] width 18 height 18
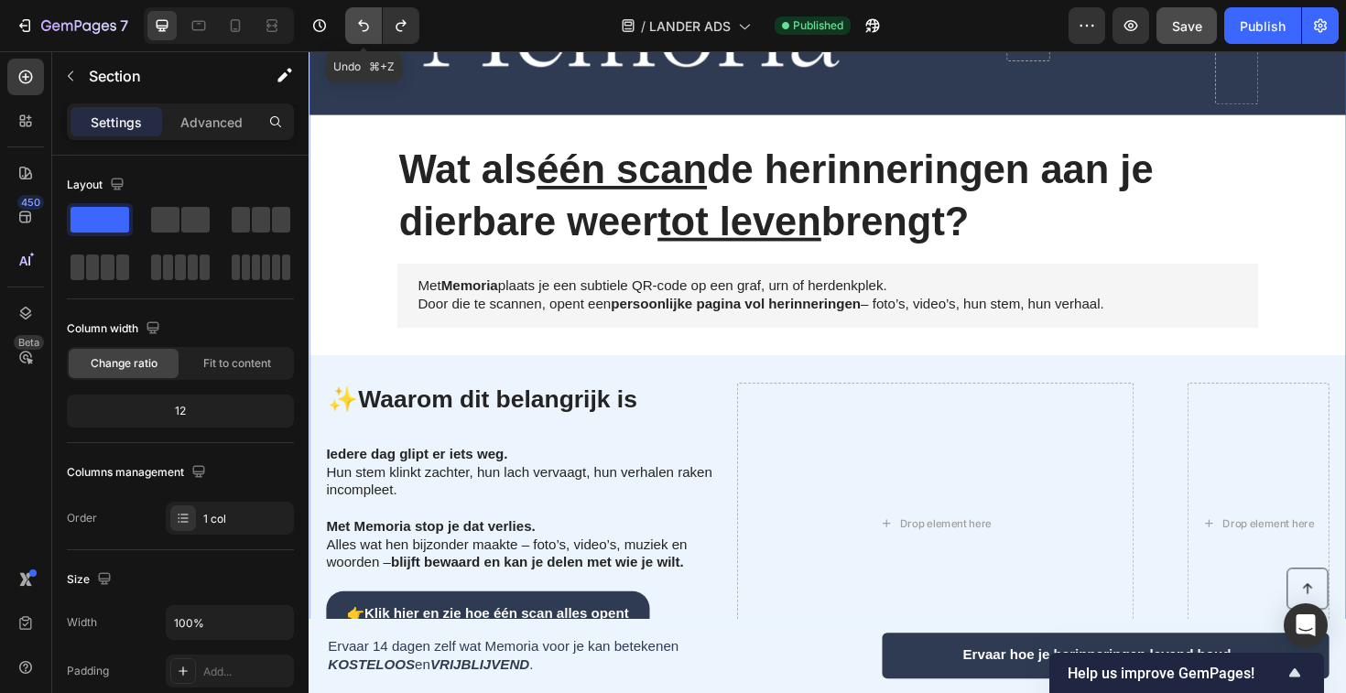
click at [358, 29] on icon "Undo/Redo" at bounding box center [363, 25] width 18 height 18
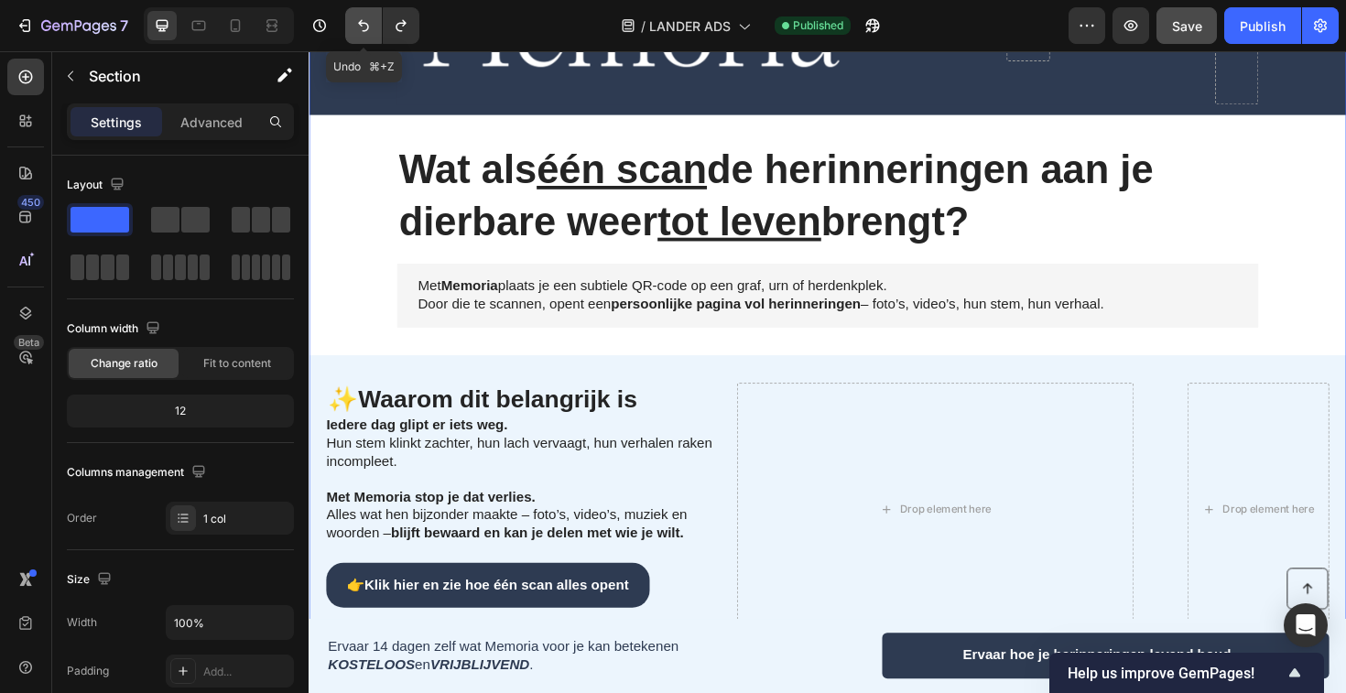
click at [358, 29] on icon "Undo/Redo" at bounding box center [363, 25] width 18 height 18
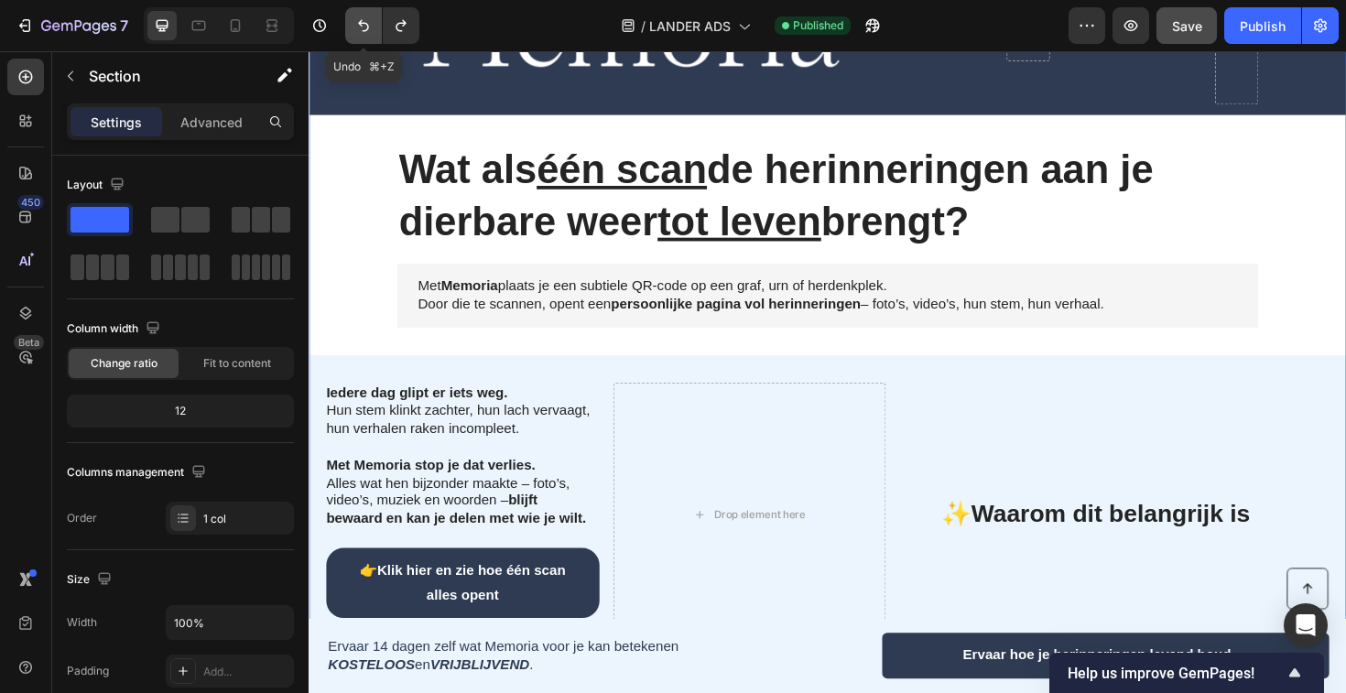
click at [358, 29] on icon "Undo/Redo" at bounding box center [363, 25] width 18 height 18
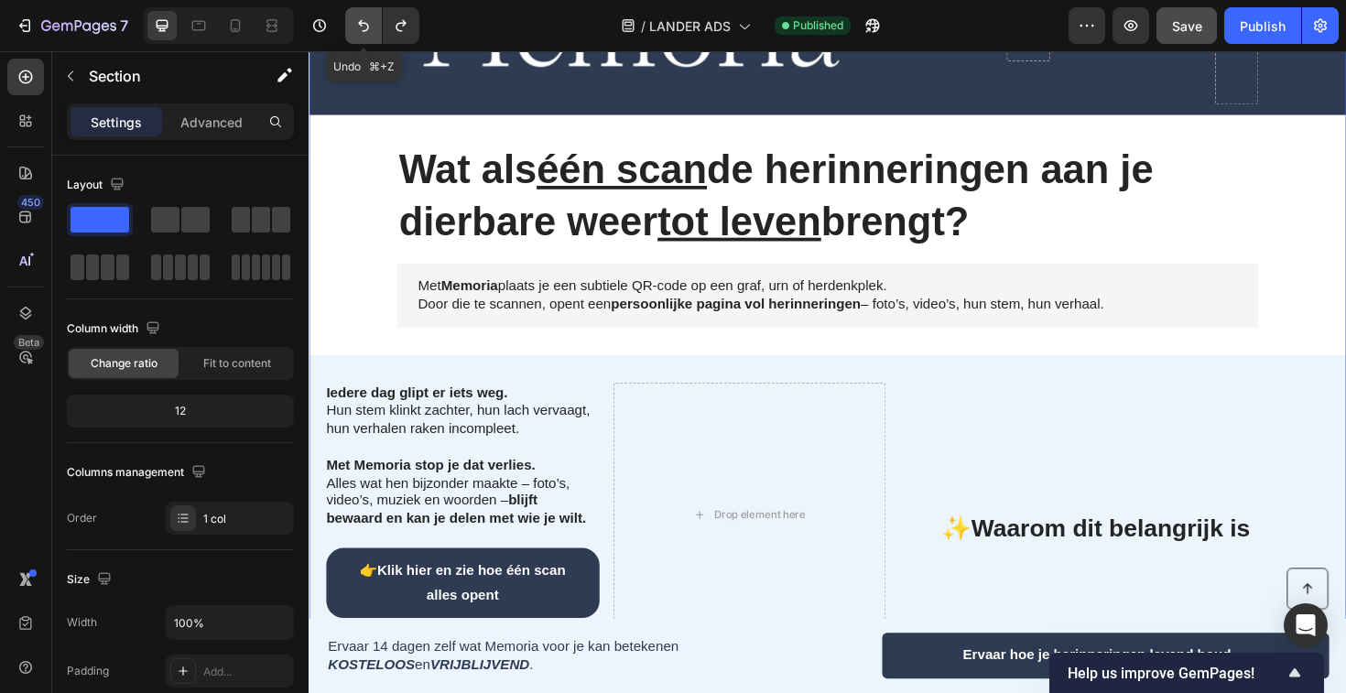
click at [358, 29] on icon "Undo/Redo" at bounding box center [363, 25] width 18 height 18
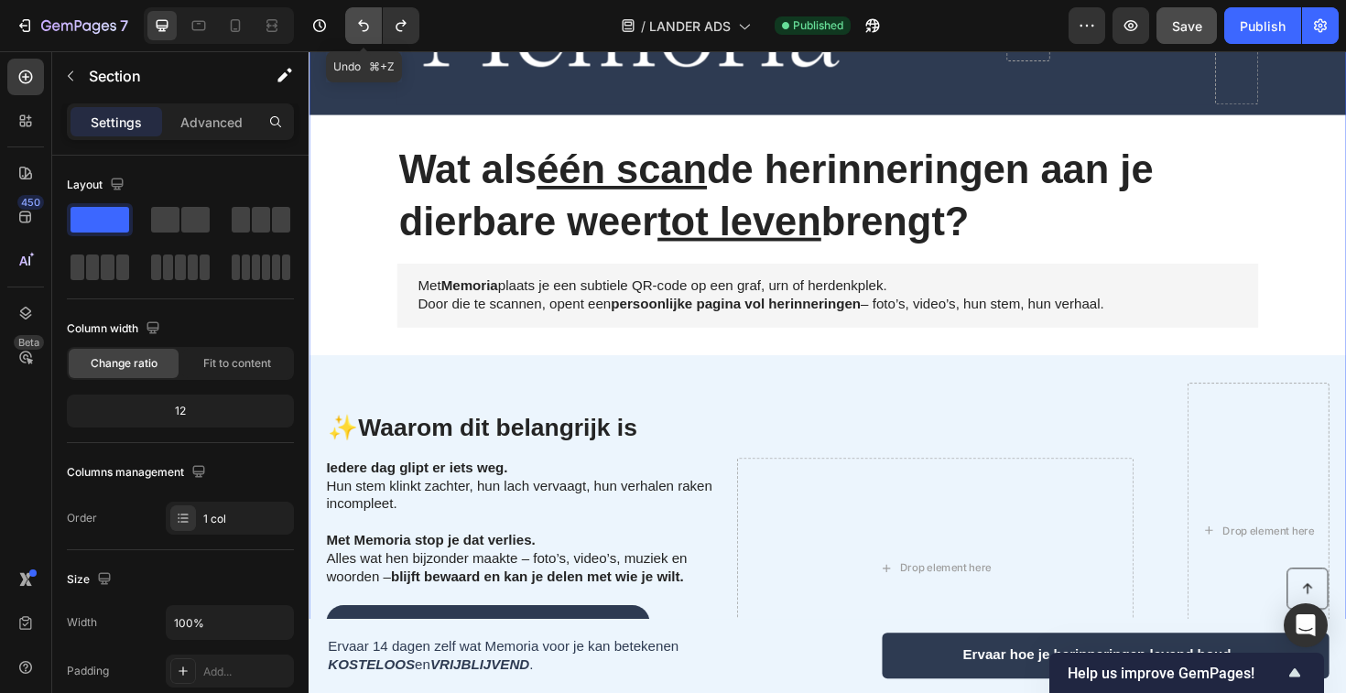
click at [358, 29] on icon "Undo/Redo" at bounding box center [363, 25] width 18 height 18
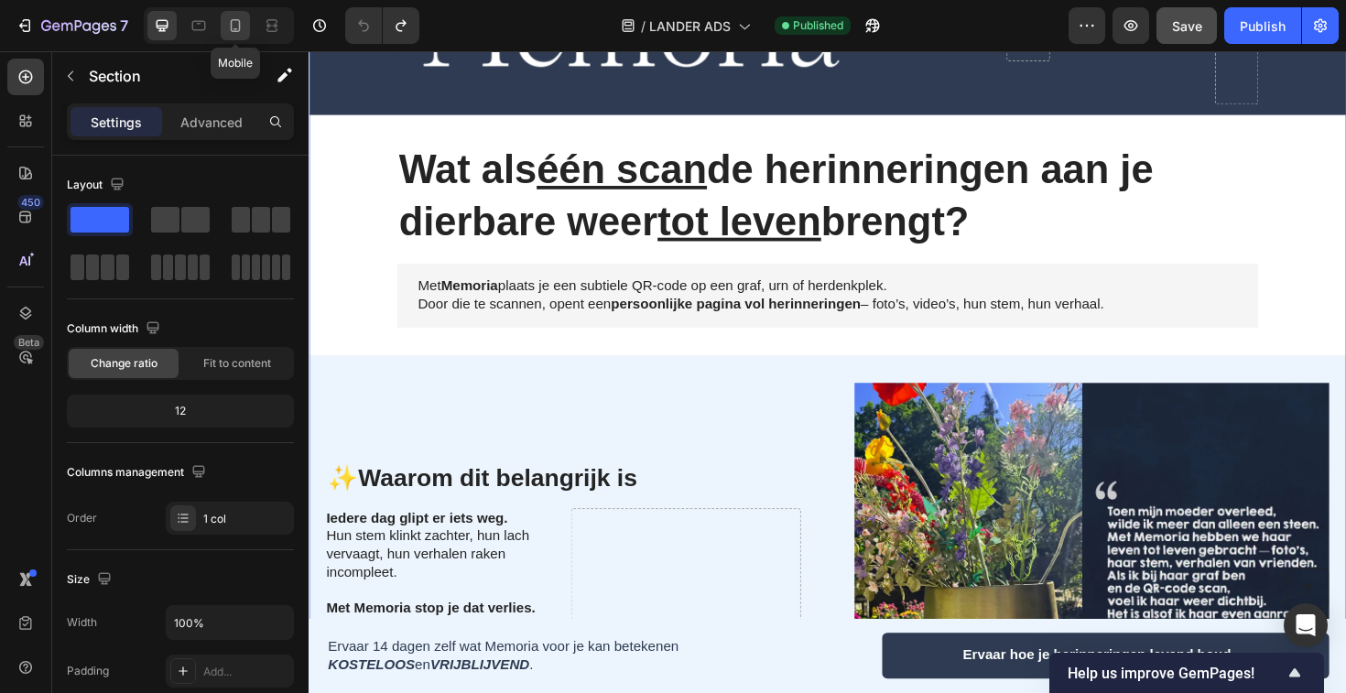
click at [229, 23] on icon at bounding box center [235, 25] width 18 height 18
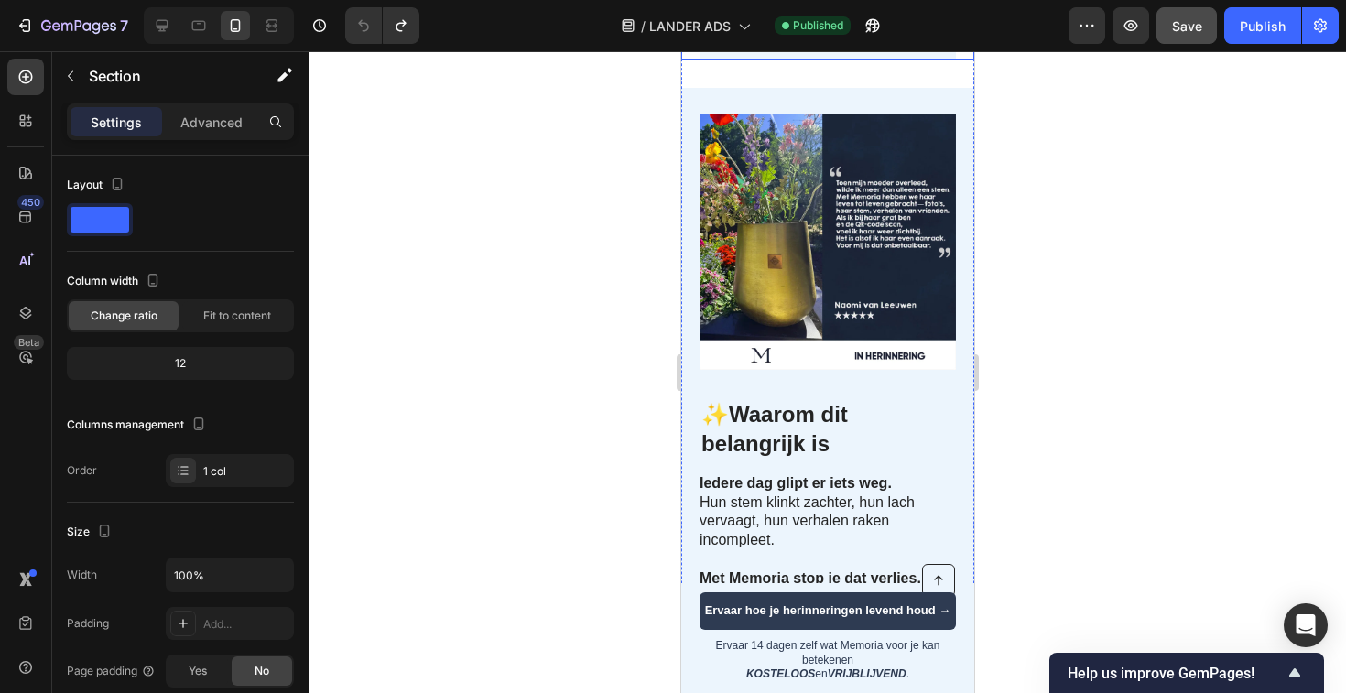
scroll to position [407, 0]
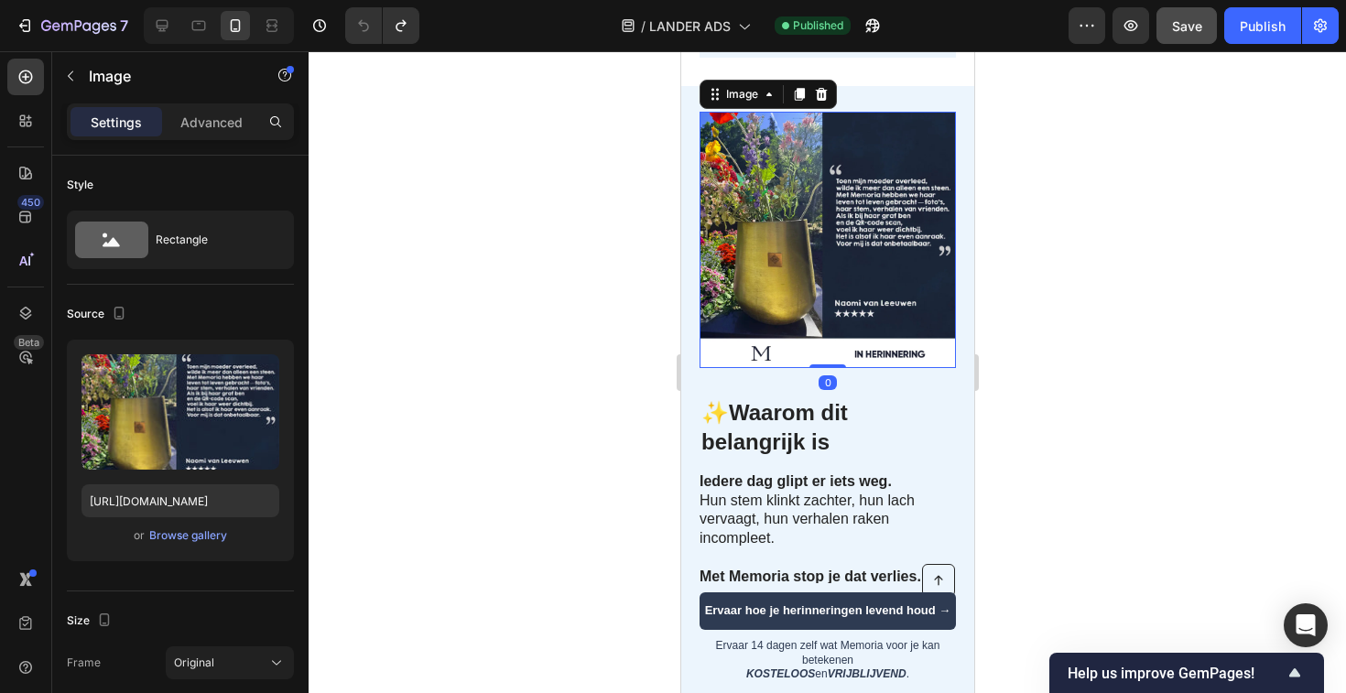
click at [838, 307] on img at bounding box center [827, 240] width 256 height 256
click at [200, 532] on div "Browse gallery" at bounding box center [188, 535] width 78 height 16
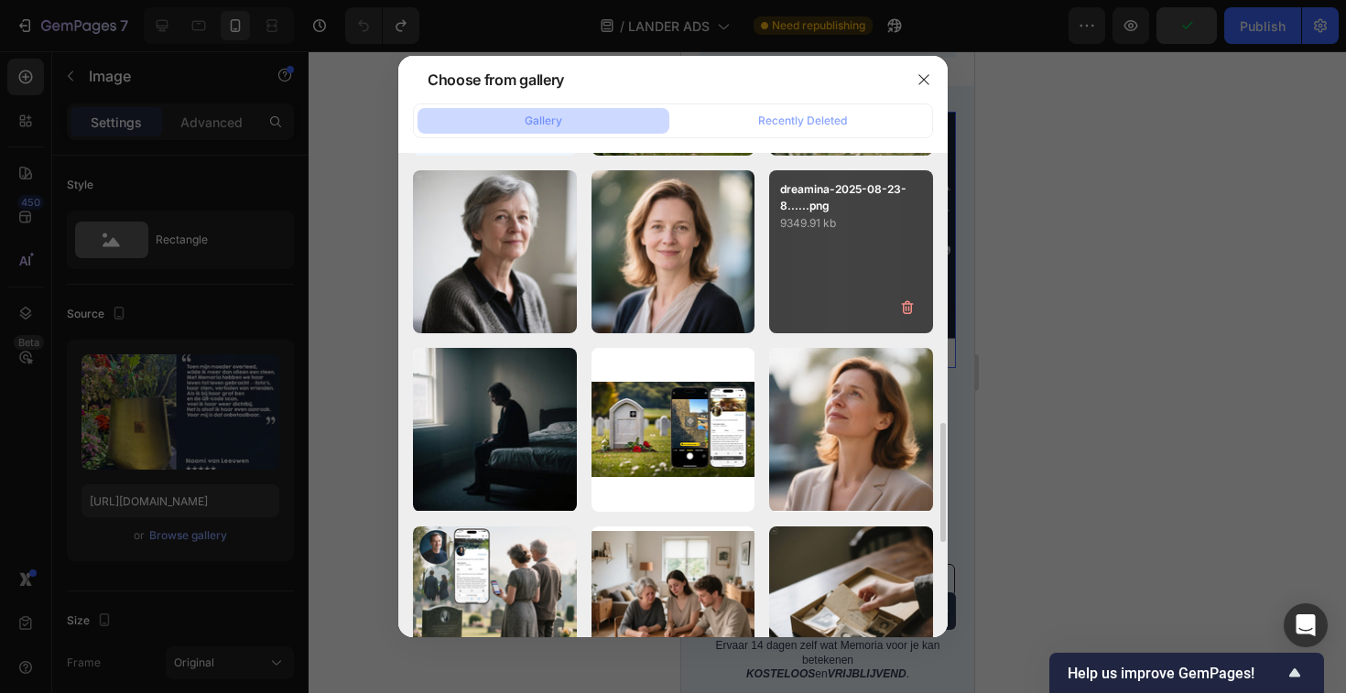
scroll to position [1078, 0]
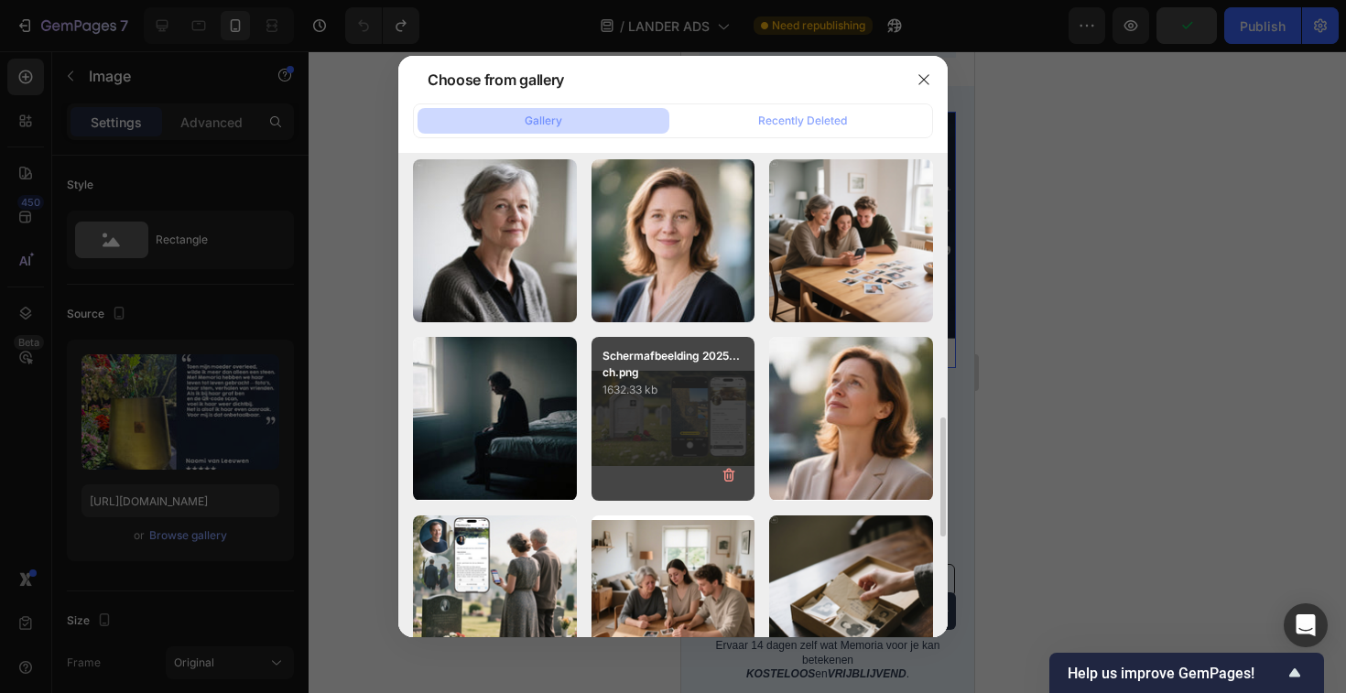
click at [674, 432] on div "Schermafbeelding 2025...ch.png 1632.33 kb" at bounding box center [674, 419] width 164 height 164
type input "[URL][DOMAIN_NAME]"
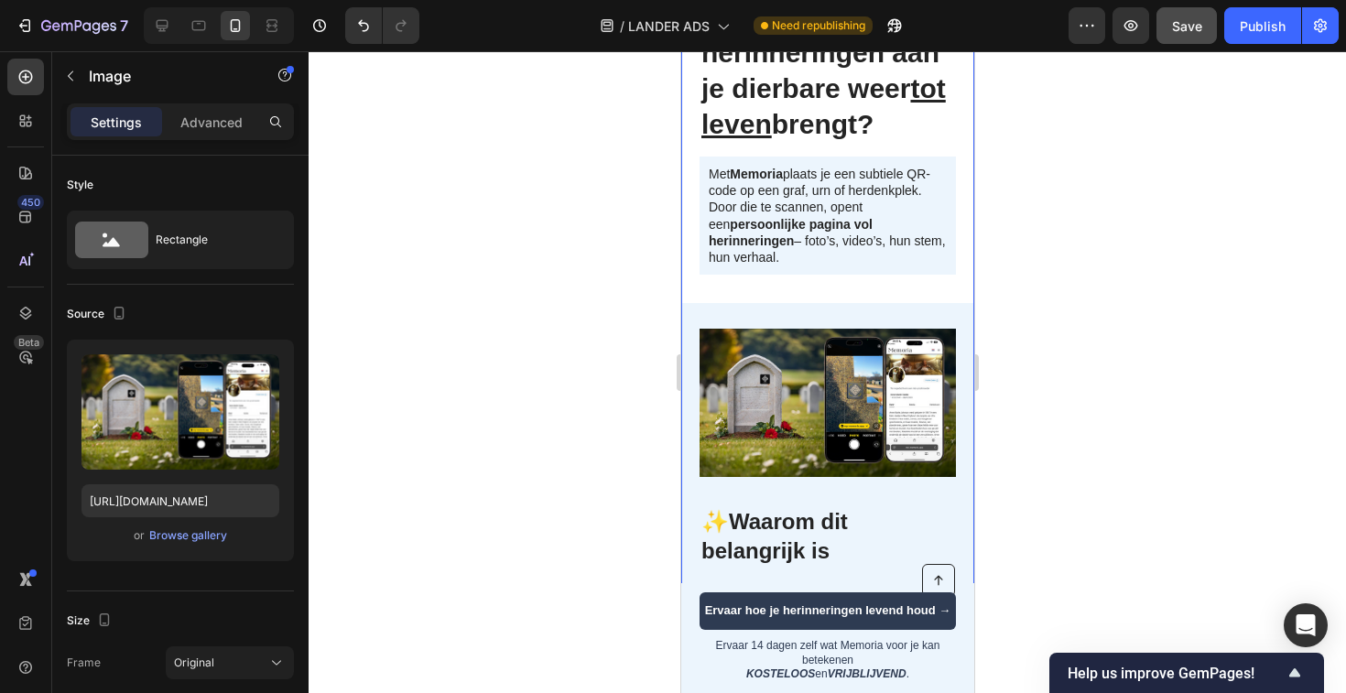
scroll to position [190, 0]
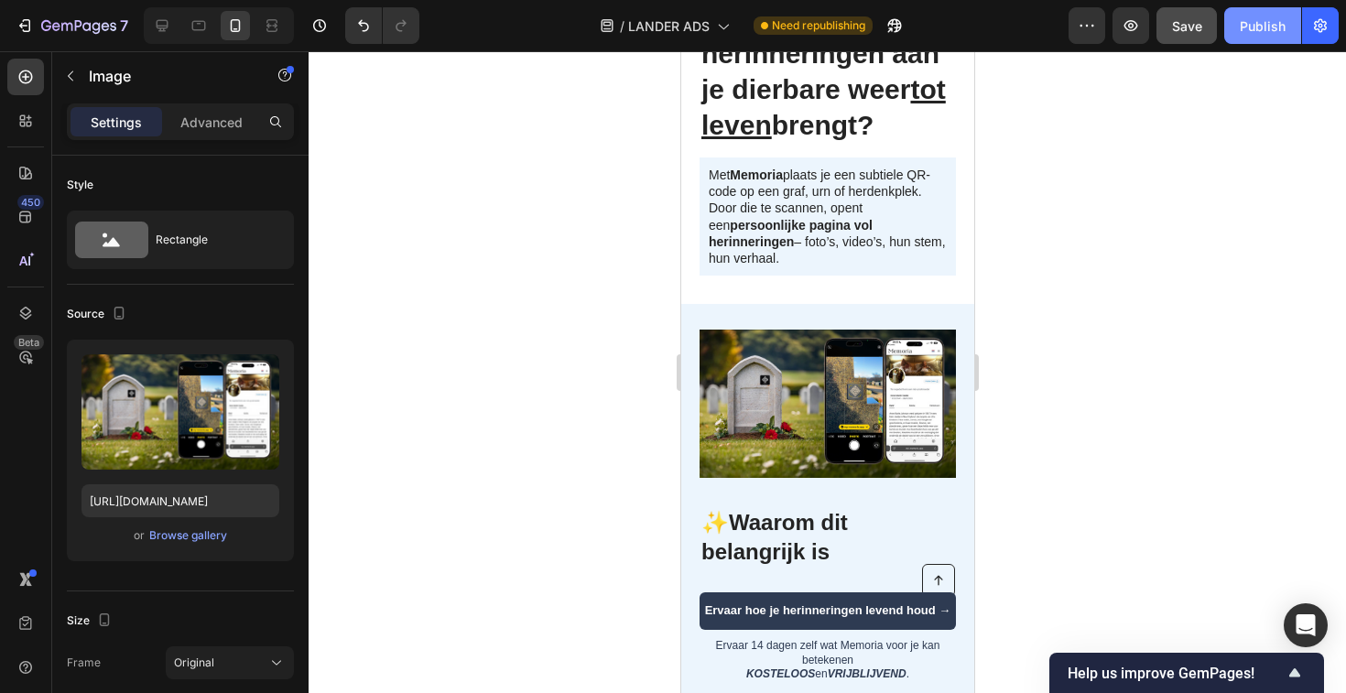
click at [1260, 16] on div "Publish" at bounding box center [1263, 25] width 46 height 19
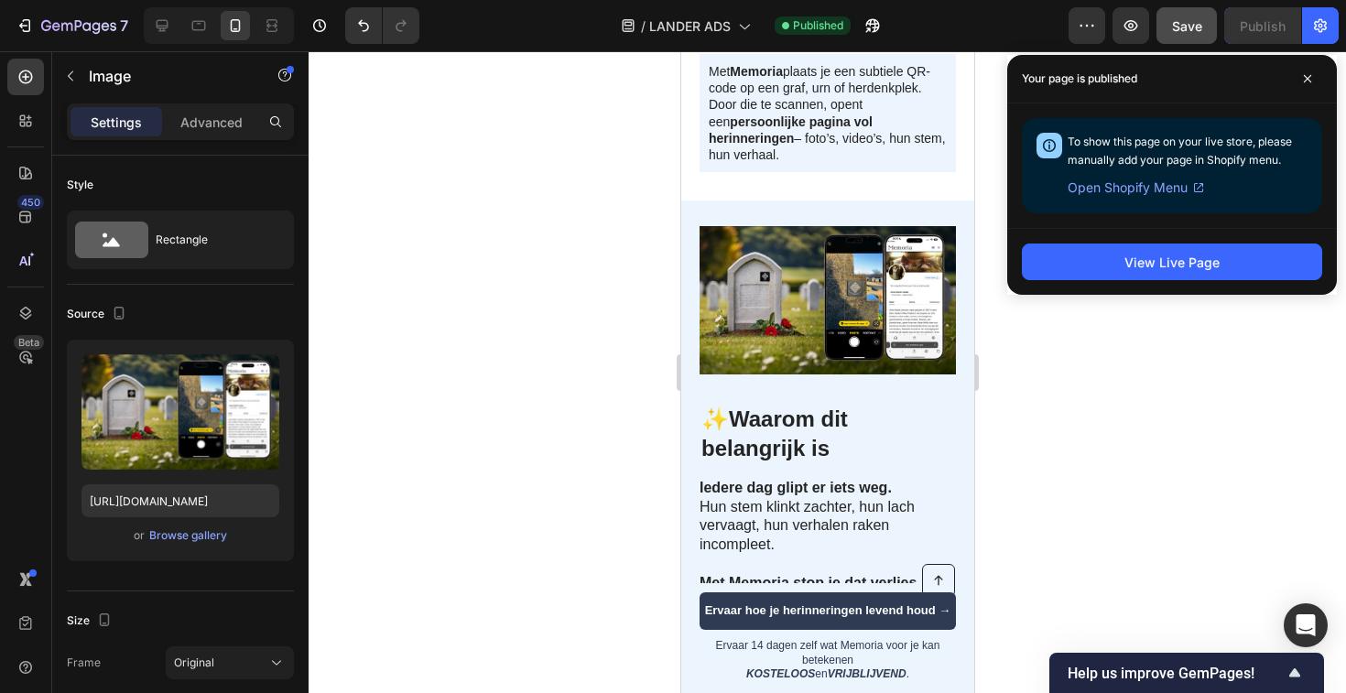
scroll to position [0, 0]
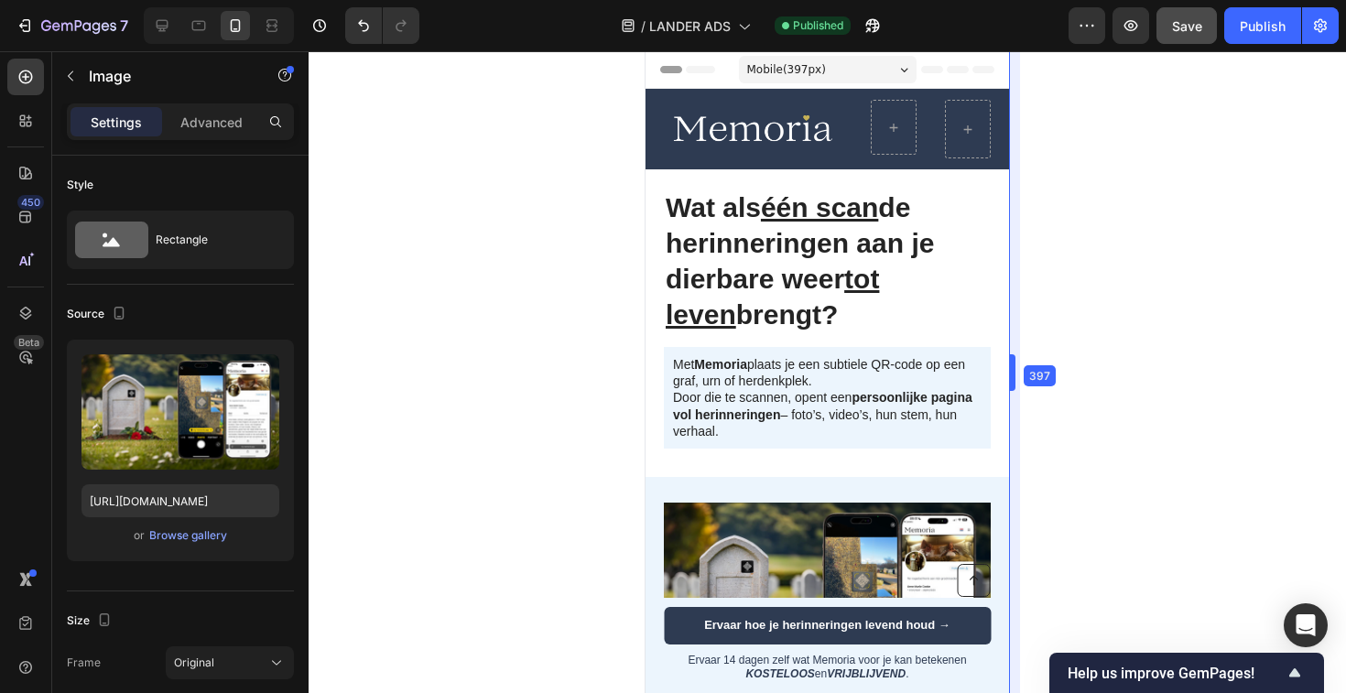
drag, startPoint x: 973, startPoint y: 363, endPoint x: 1044, endPoint y: 410, distance: 85.1
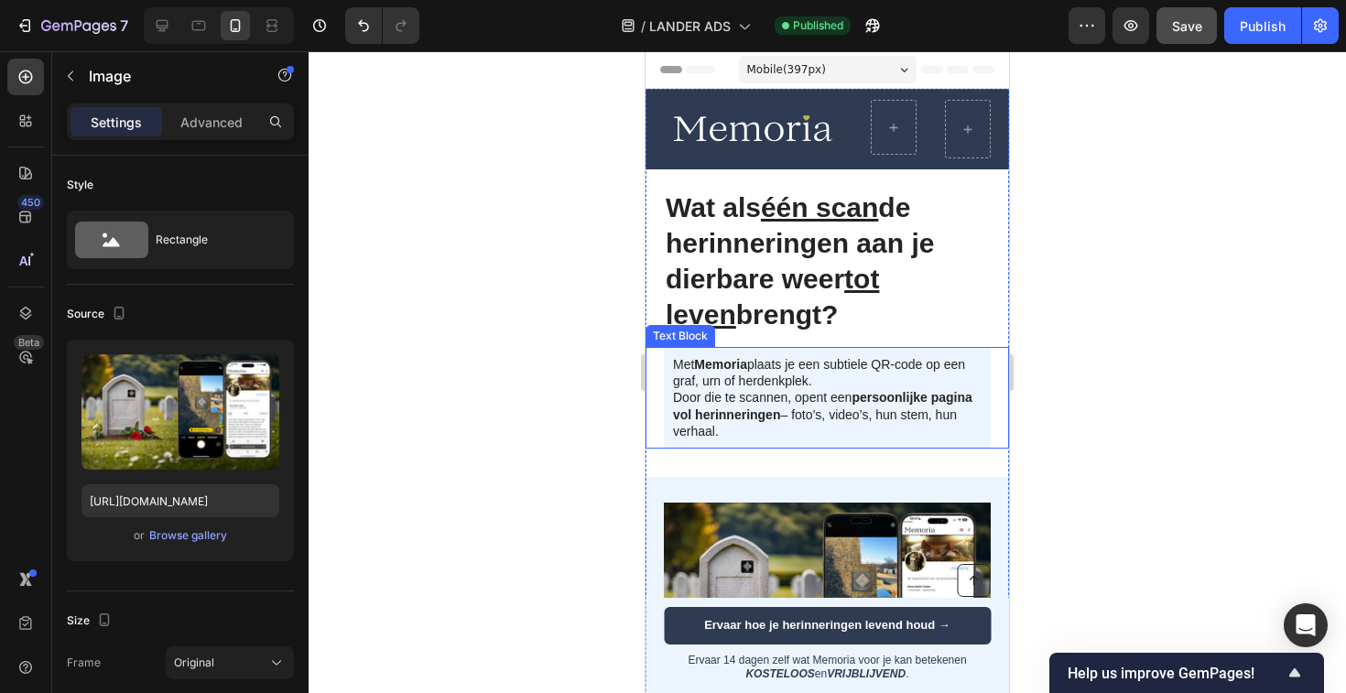
scroll to position [146, 0]
